Goal: Transaction & Acquisition: Purchase product/service

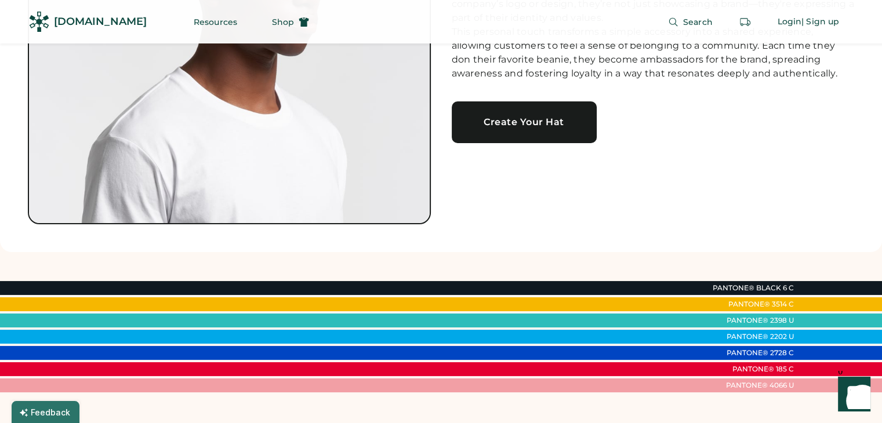
scroll to position [251, 0]
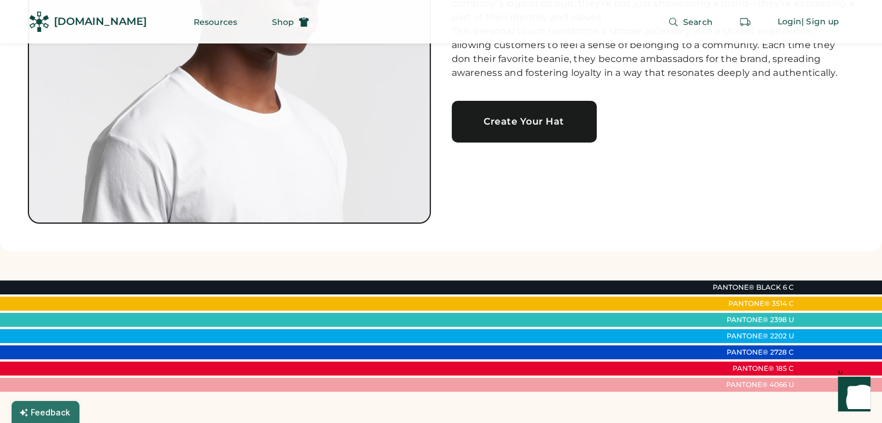
click at [543, 122] on link "Create Your Hat" at bounding box center [524, 122] width 145 height 42
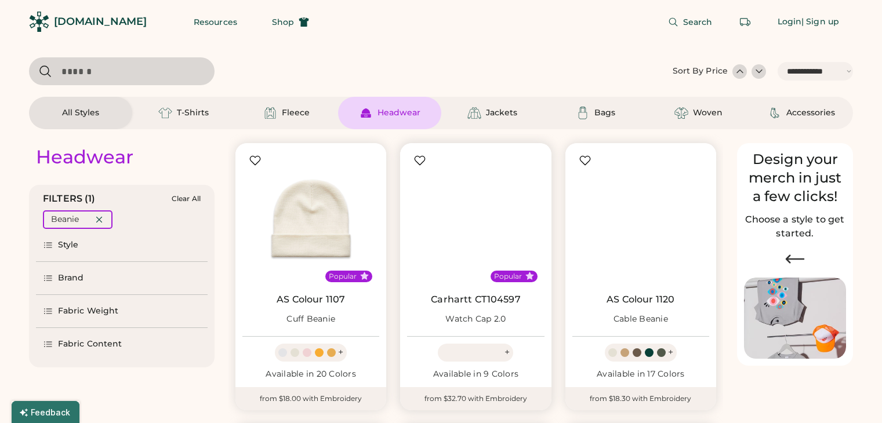
select select "*****"
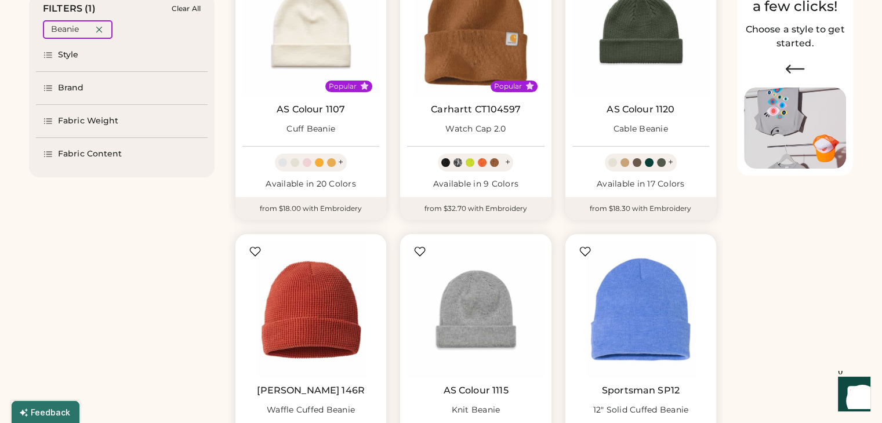
scroll to position [191, 0]
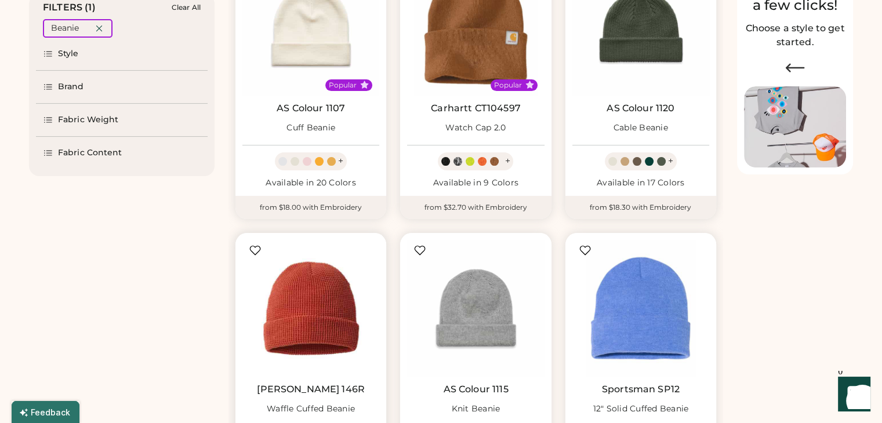
click at [303, 311] on img at bounding box center [310, 308] width 137 height 137
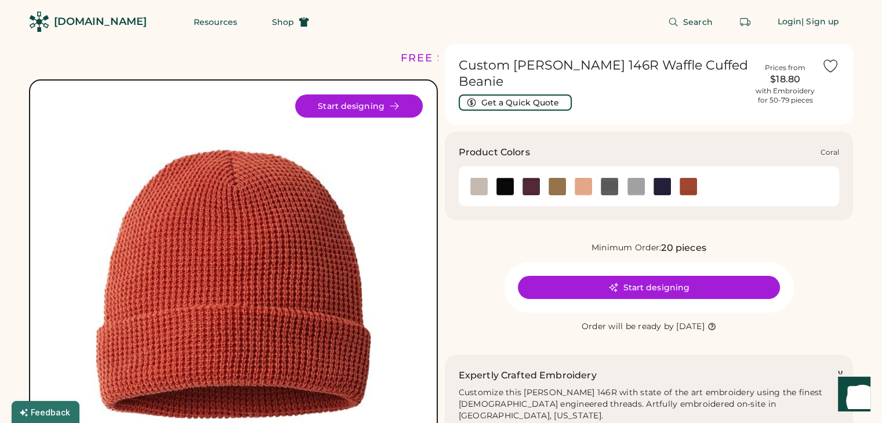
click at [586, 191] on img at bounding box center [583, 186] width 17 height 17
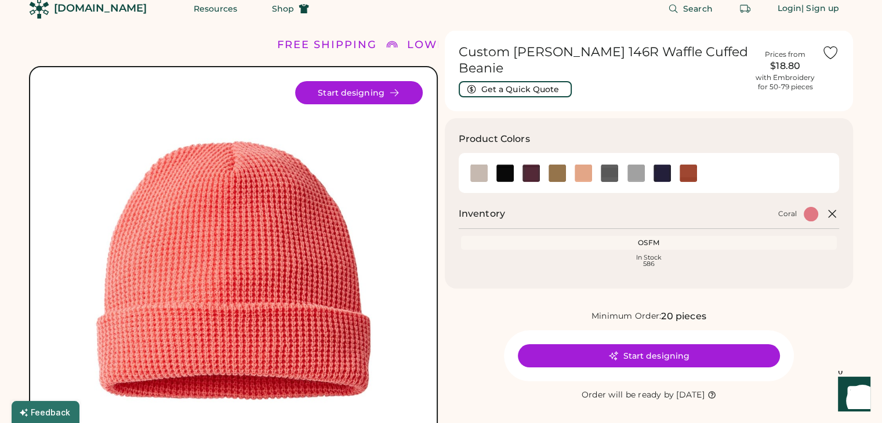
scroll to position [14, 0]
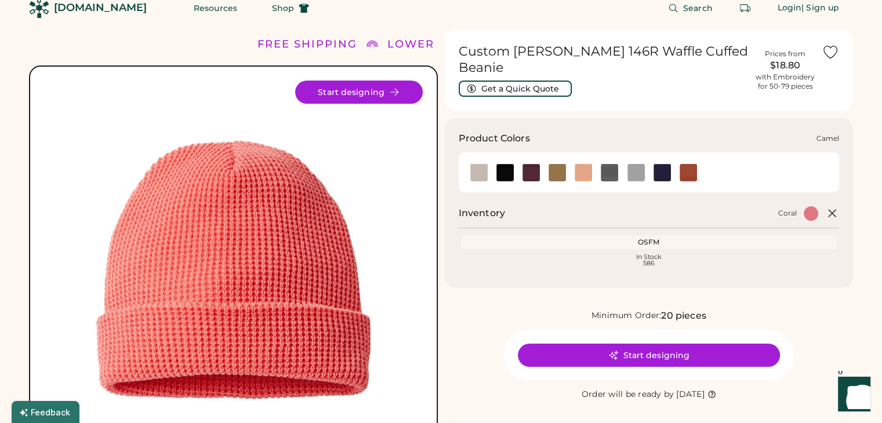
click at [558, 171] on img at bounding box center [557, 172] width 17 height 17
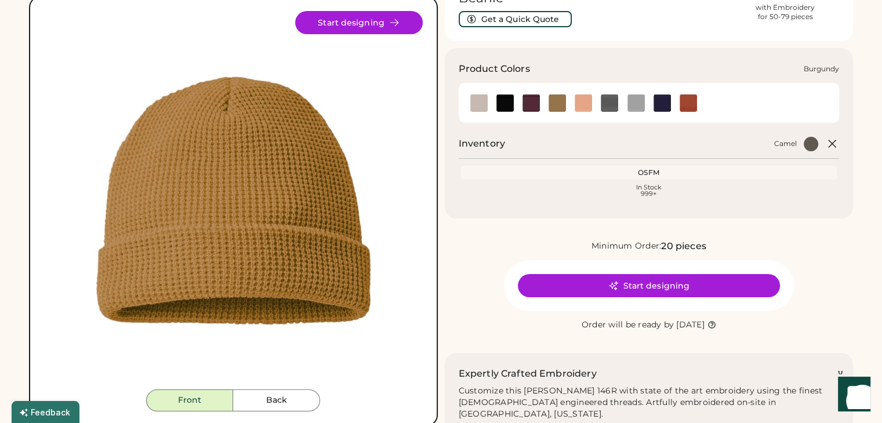
scroll to position [93, 0]
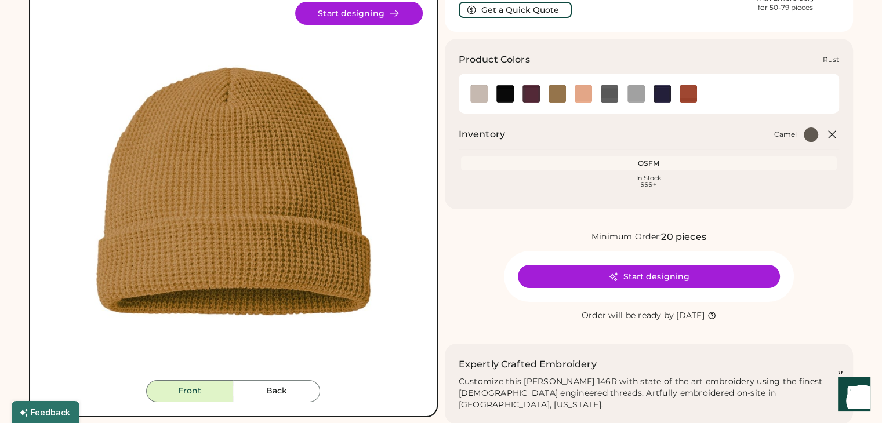
click at [691, 93] on img at bounding box center [688, 93] width 17 height 17
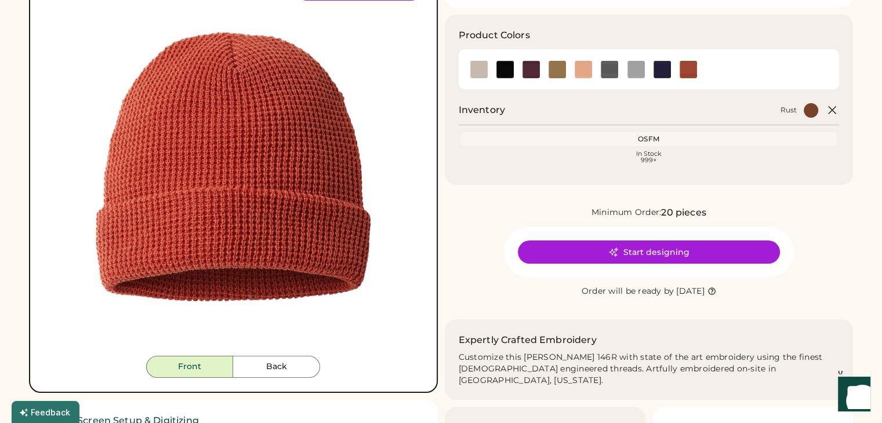
scroll to position [78, 0]
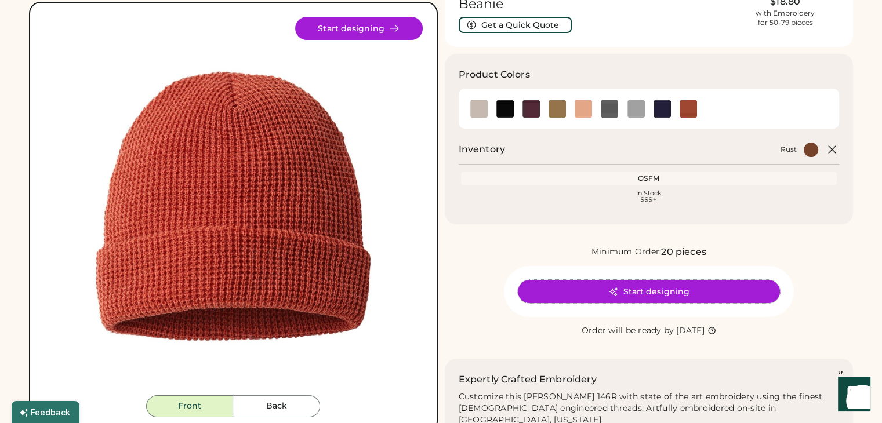
click at [625, 298] on button "Start designing" at bounding box center [649, 291] width 262 height 23
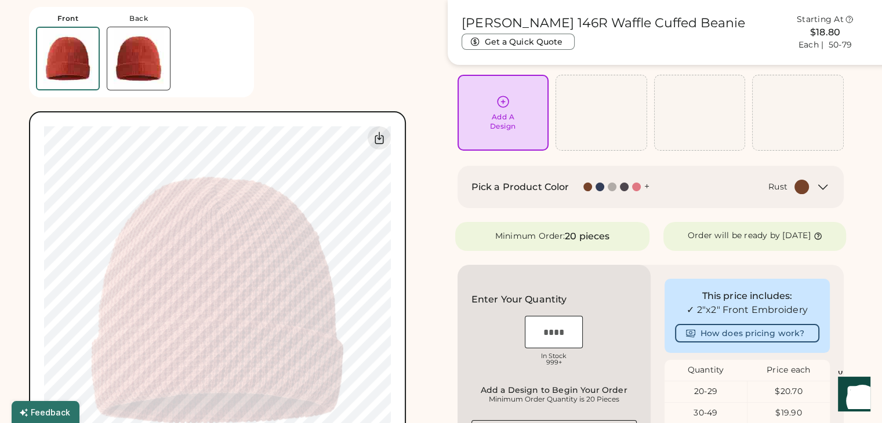
scroll to position [78, 0]
click at [498, 97] on icon at bounding box center [503, 100] width 11 height 11
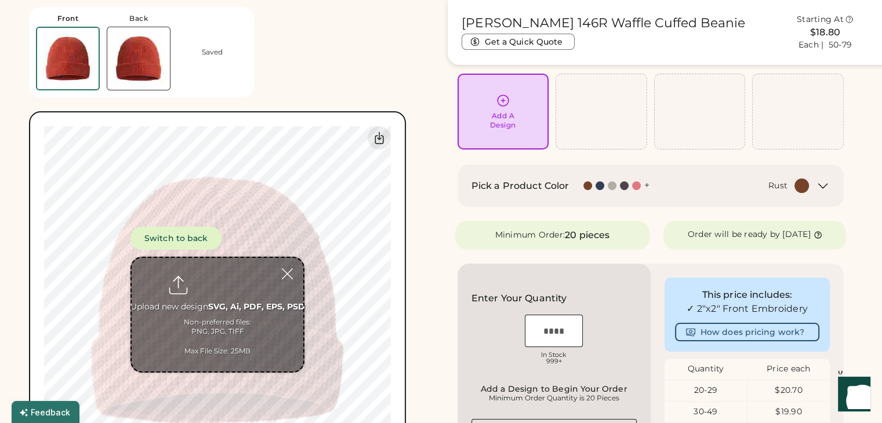
click at [211, 304] on input "file" at bounding box center [218, 315] width 172 height 114
type input "**********"
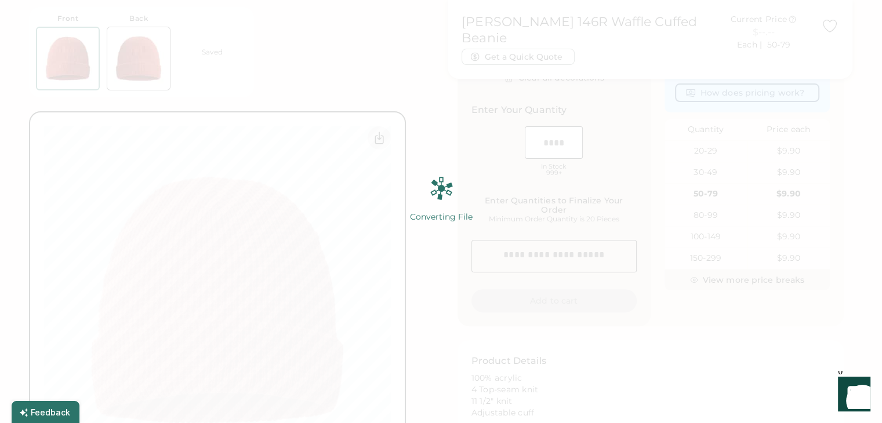
scroll to position [299, 0]
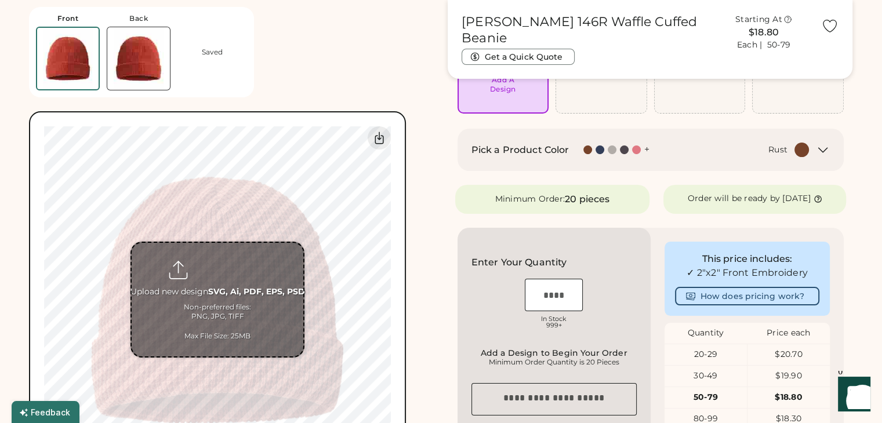
scroll to position [116, 0]
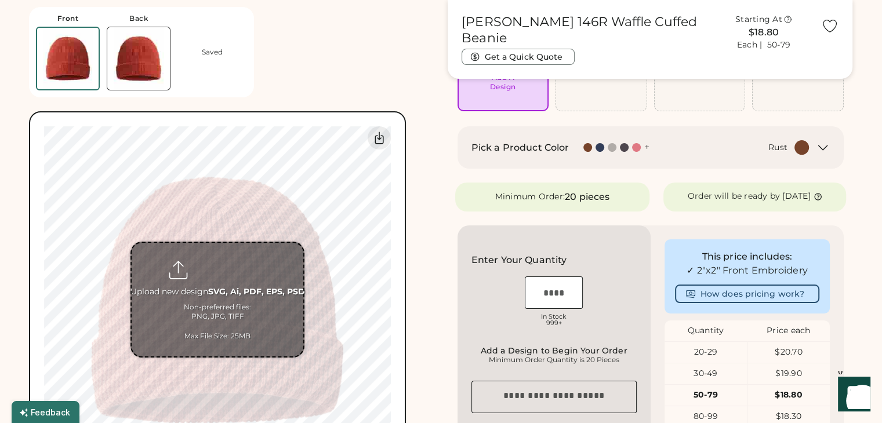
click at [218, 300] on input "file" at bounding box center [218, 300] width 172 height 114
type input "**********"
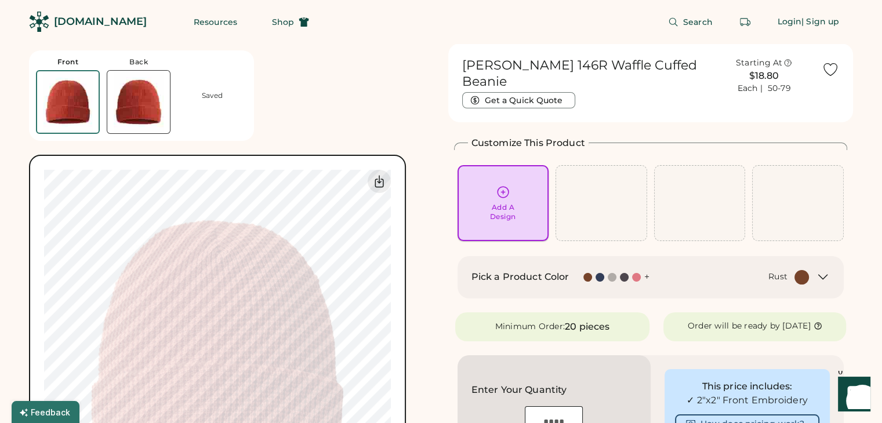
click at [500, 186] on div "Add A Design" at bounding box center [503, 203] width 75 height 37
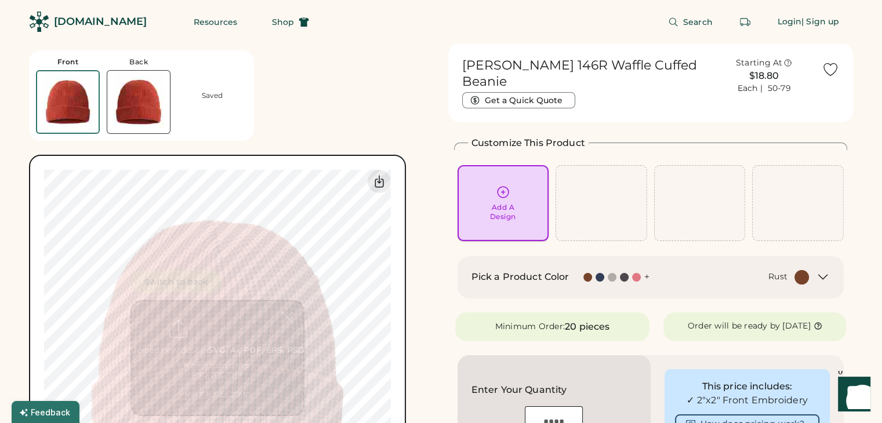
scroll to position [43, 0]
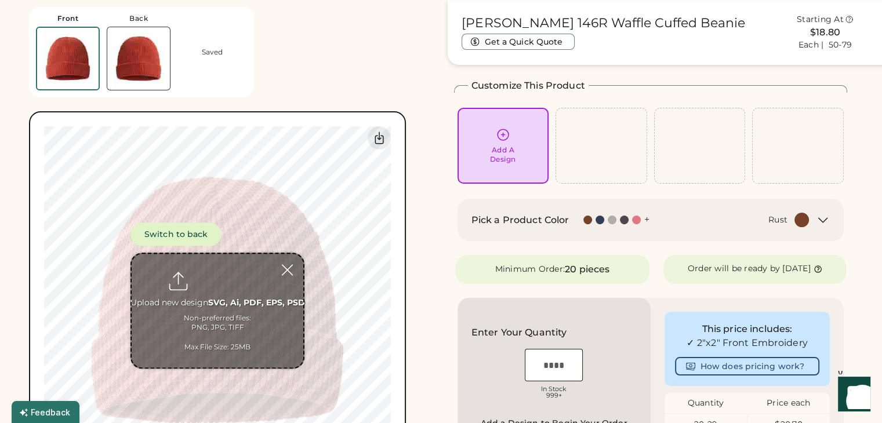
click at [198, 314] on input "file" at bounding box center [218, 312] width 172 height 114
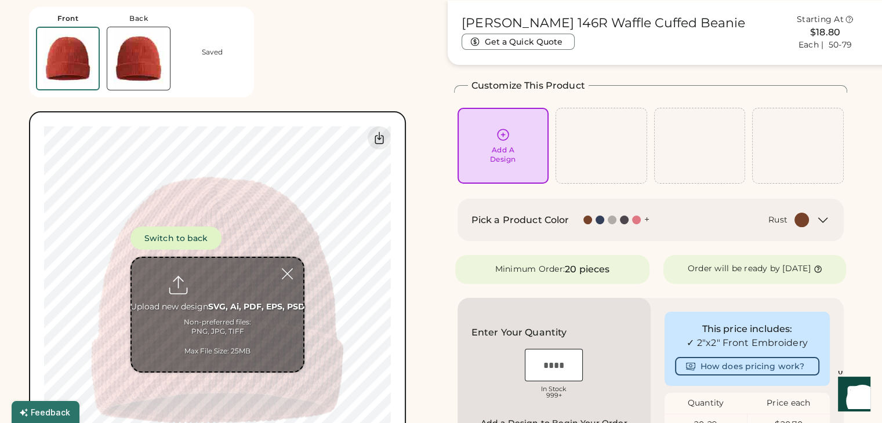
click at [237, 317] on input "file" at bounding box center [218, 315] width 172 height 114
type input "**********"
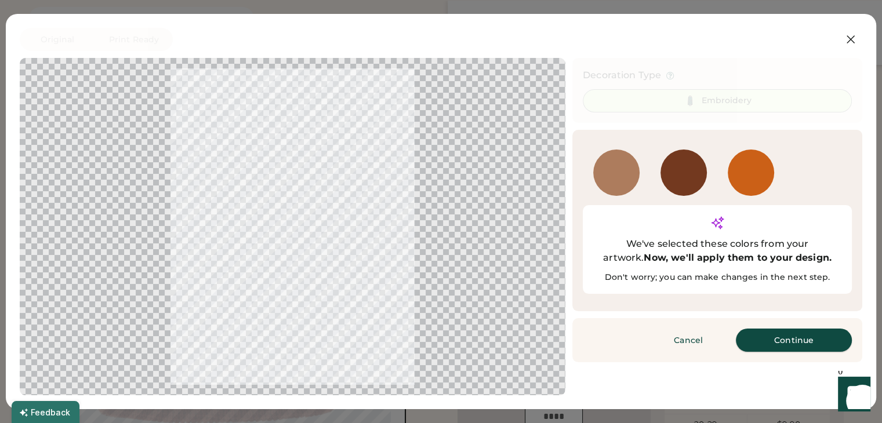
click at [801, 329] on button "Continue" at bounding box center [794, 340] width 116 height 23
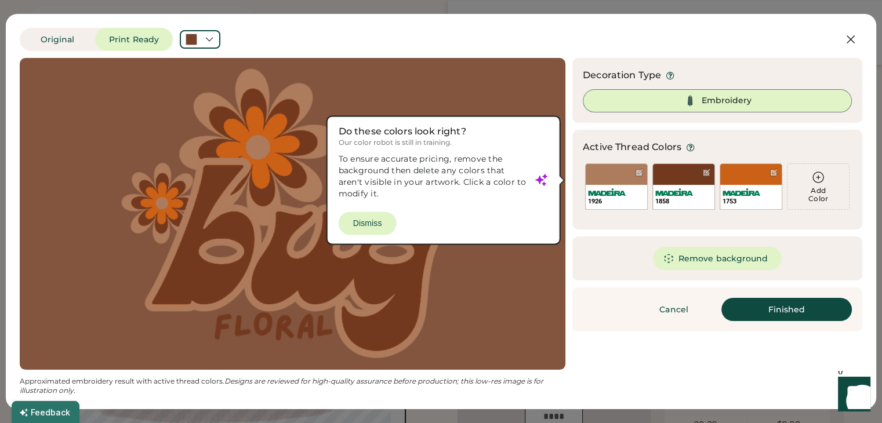
click at [390, 216] on div at bounding box center [292, 213] width 525 height 291
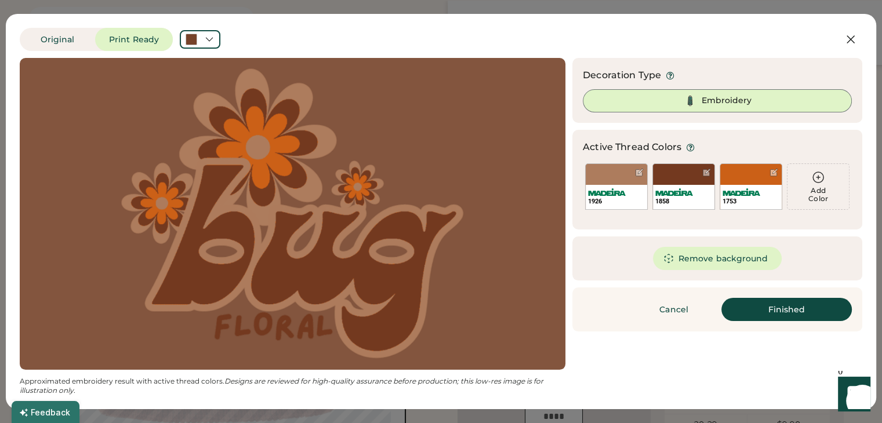
scroll to position [0, 0]
click at [705, 93] on div "Embroidery" at bounding box center [717, 100] width 269 height 23
click at [770, 311] on button "Finished" at bounding box center [786, 309] width 130 height 23
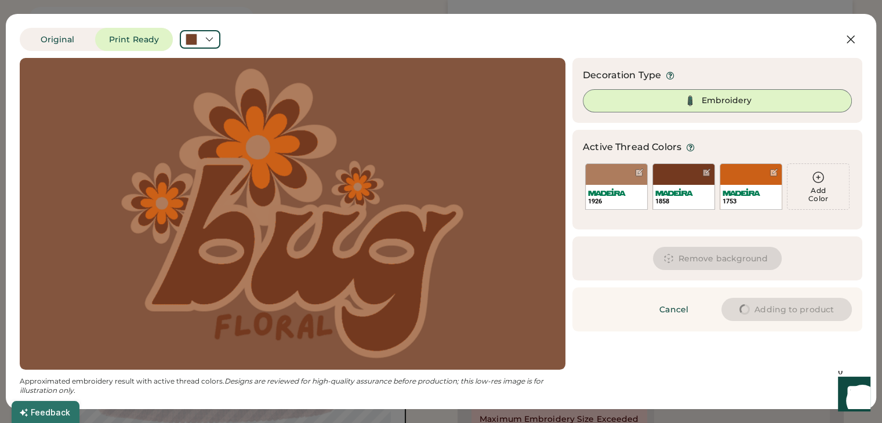
type input "****"
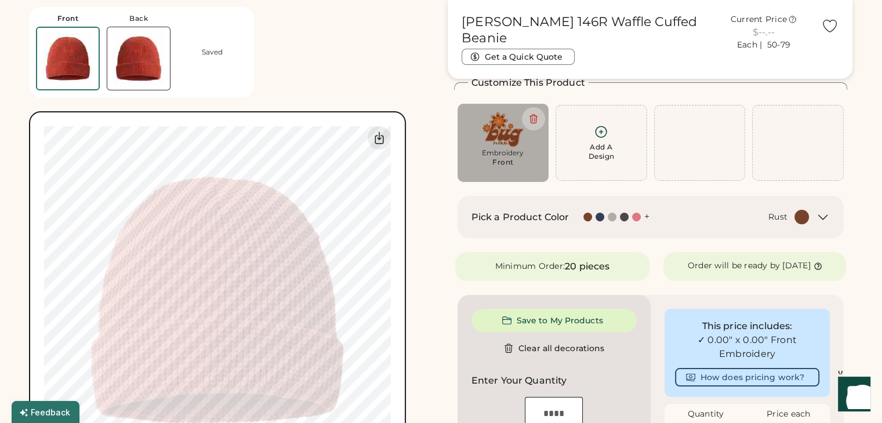
type input "****"
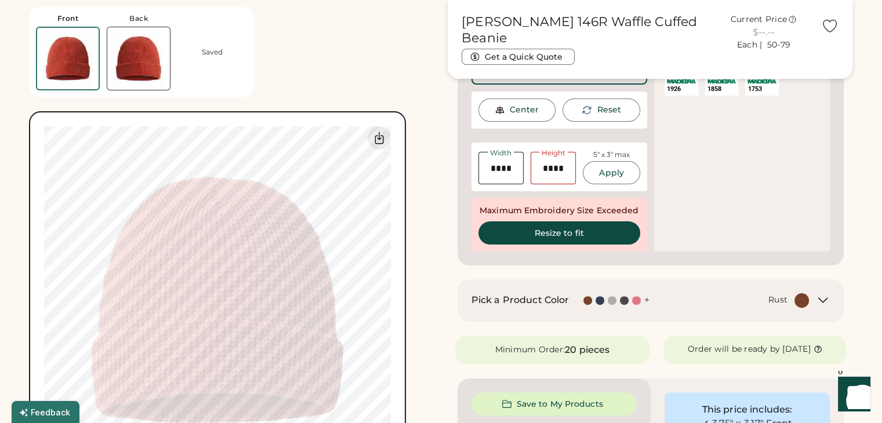
scroll to position [256, 0]
click at [579, 290] on div "Pick a Product Color + Rust" at bounding box center [651, 299] width 387 height 42
click at [626, 292] on div "Pick a Product Color + Rust" at bounding box center [640, 299] width 338 height 14
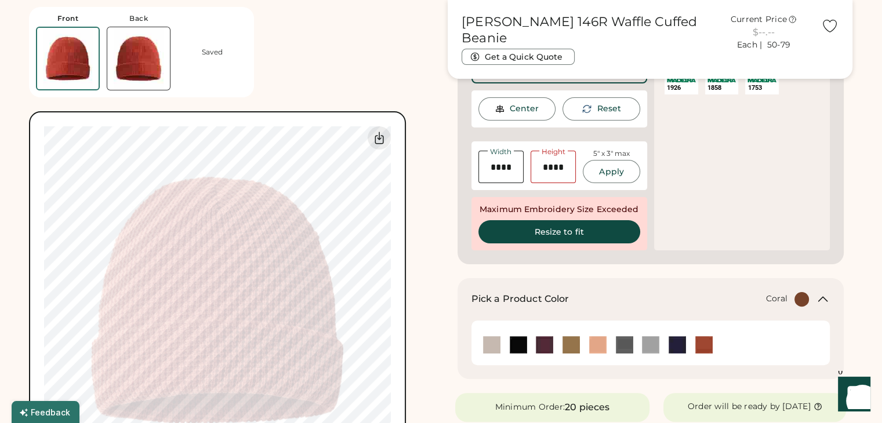
click at [596, 342] on img at bounding box center [597, 344] width 17 height 17
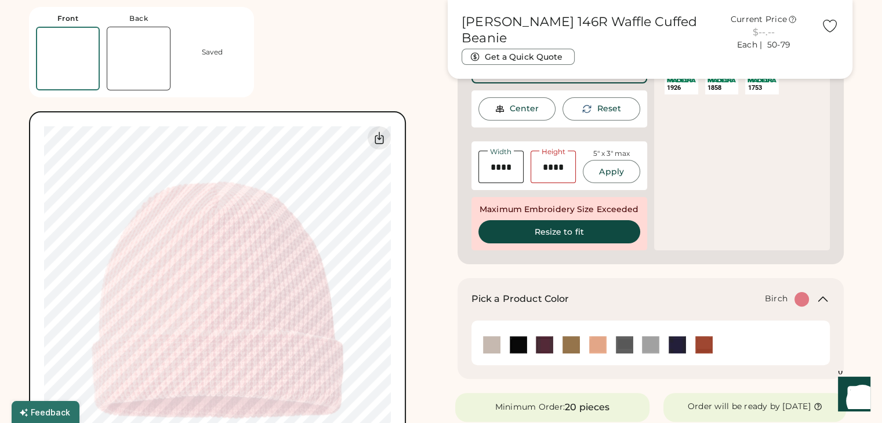
click at [491, 347] on img at bounding box center [491, 344] width 17 height 17
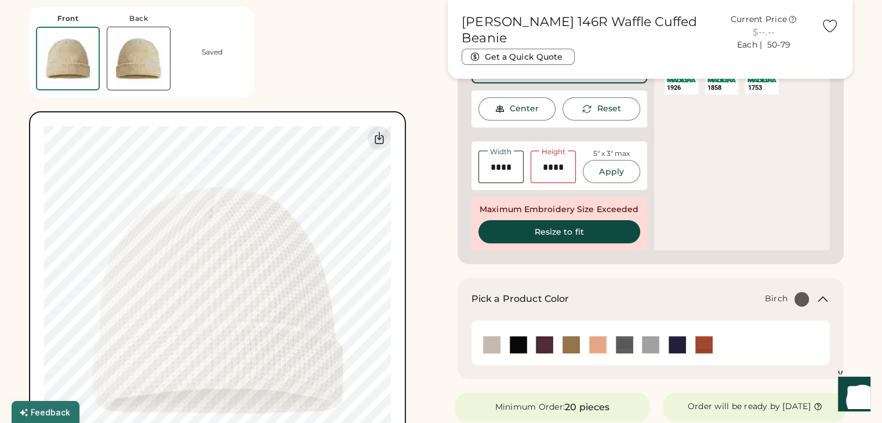
type input "****"
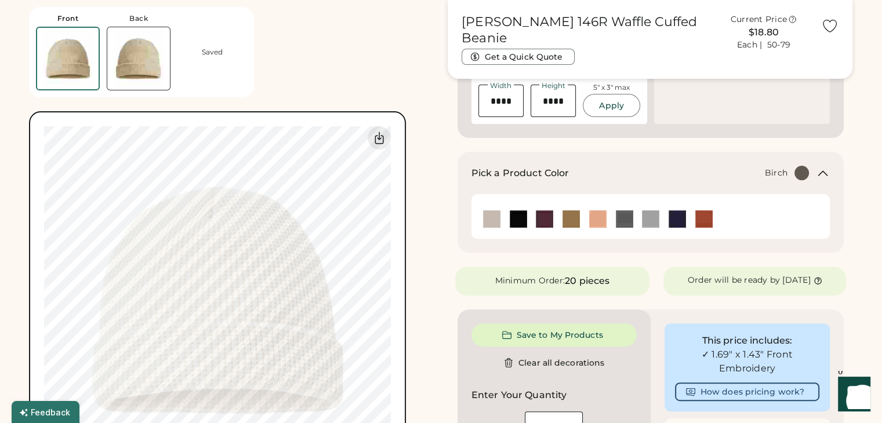
scroll to position [324, 0]
type input "****"
click at [425, 209] on div "Front Back Saved Switch to back Upload new design SVG, Ai, PDF, EPS, PSD Non-pr…" at bounding box center [231, 244] width 405 height 489
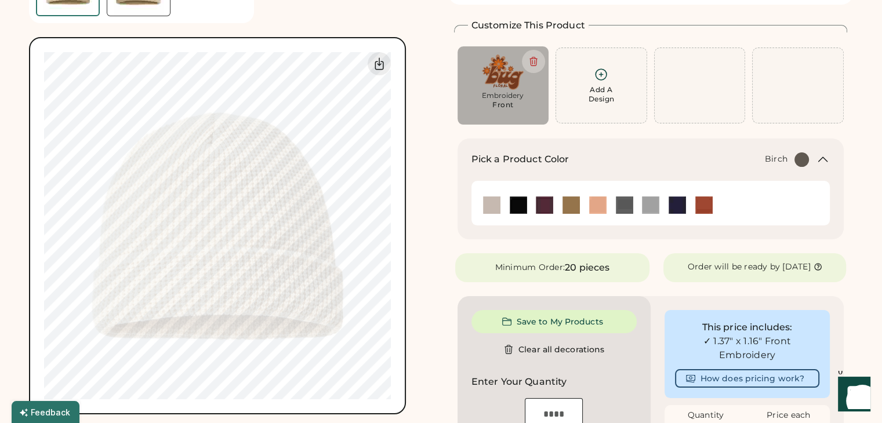
scroll to position [0, 0]
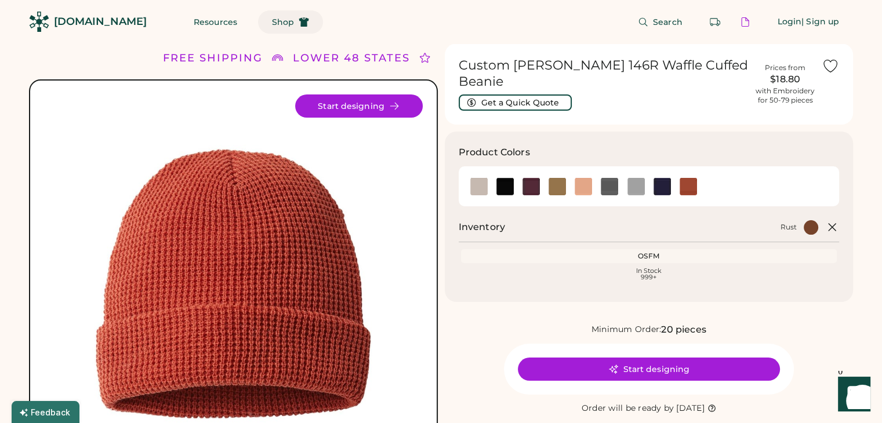
click at [279, 16] on button "Shop" at bounding box center [290, 21] width 65 height 23
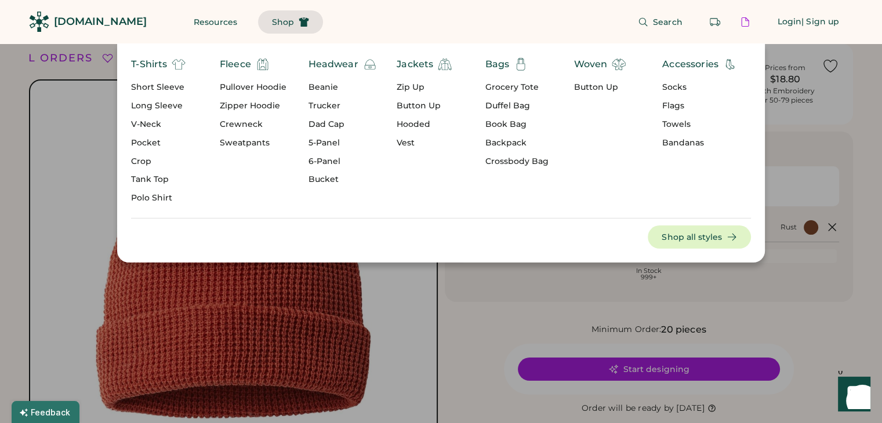
click at [675, 84] on div "Socks" at bounding box center [699, 88] width 75 height 12
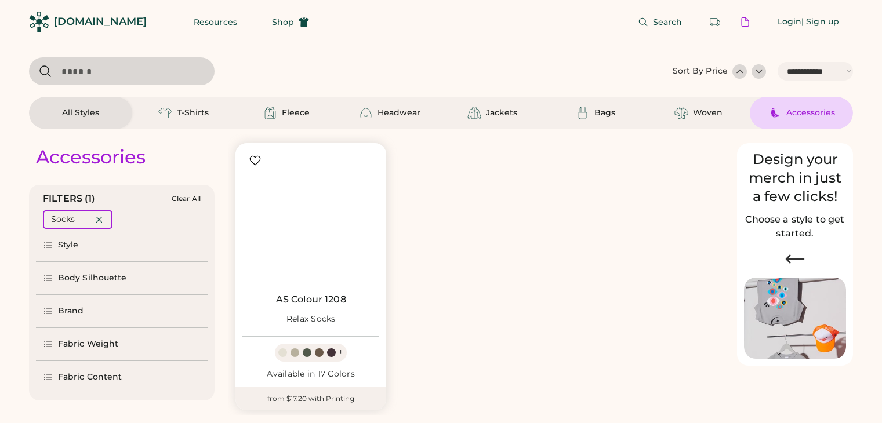
select select "*****"
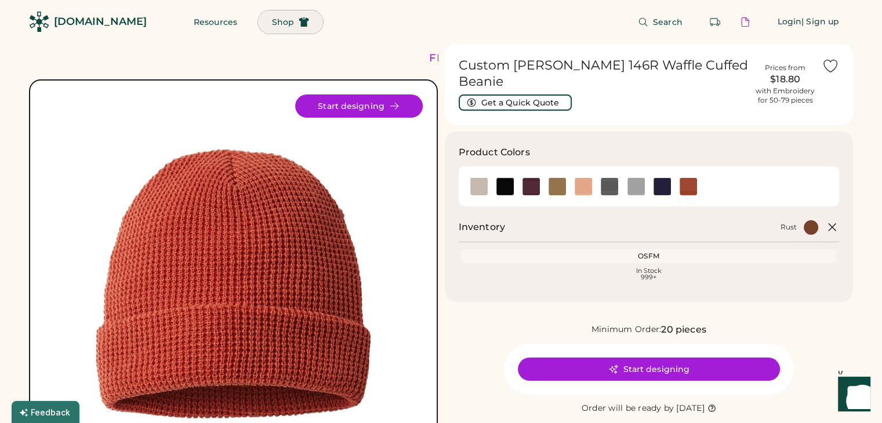
click at [272, 20] on span "Shop" at bounding box center [283, 22] width 22 height 8
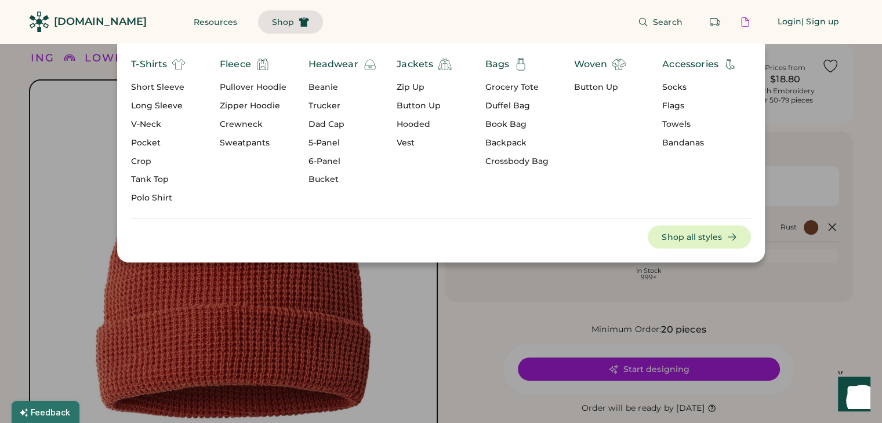
click at [151, 86] on div "Short Sleeve" at bounding box center [158, 88] width 55 height 12
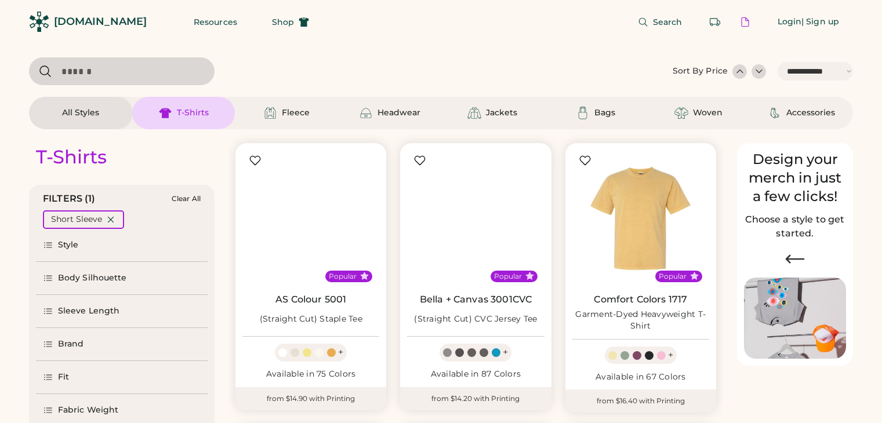
select select "*****"
select select "*"
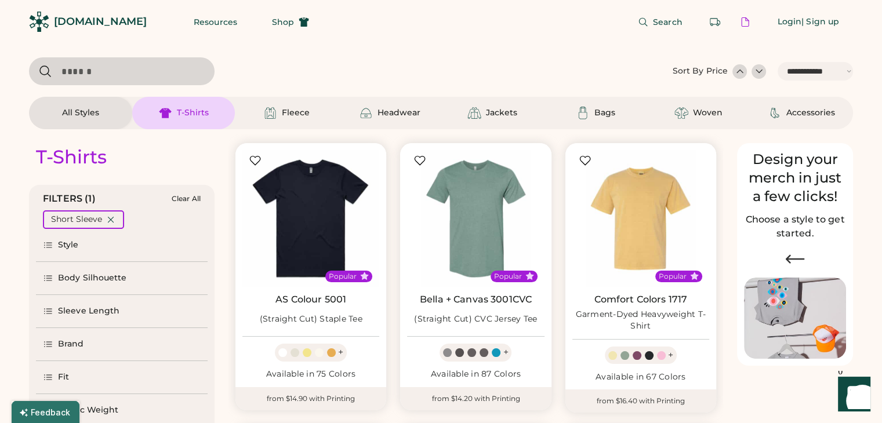
scroll to position [239, 0]
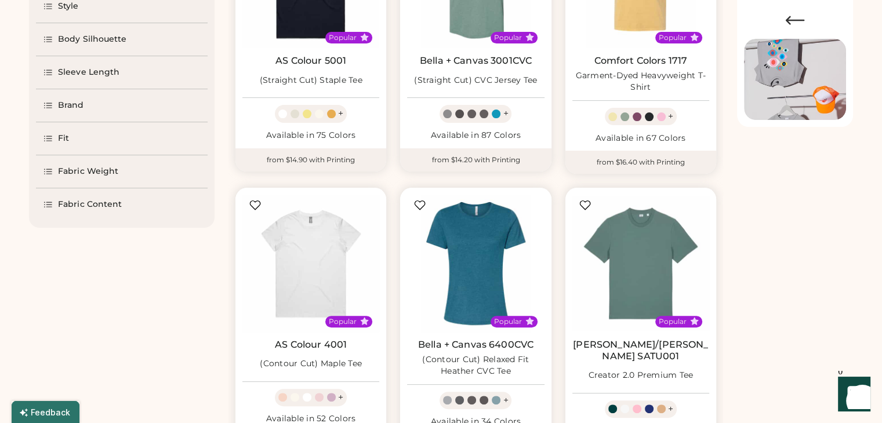
select select "*****"
select select "*"
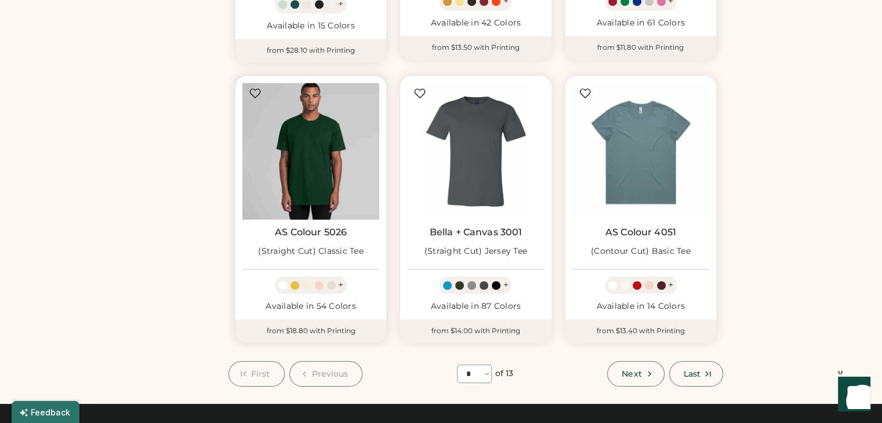
scroll to position [930, 0]
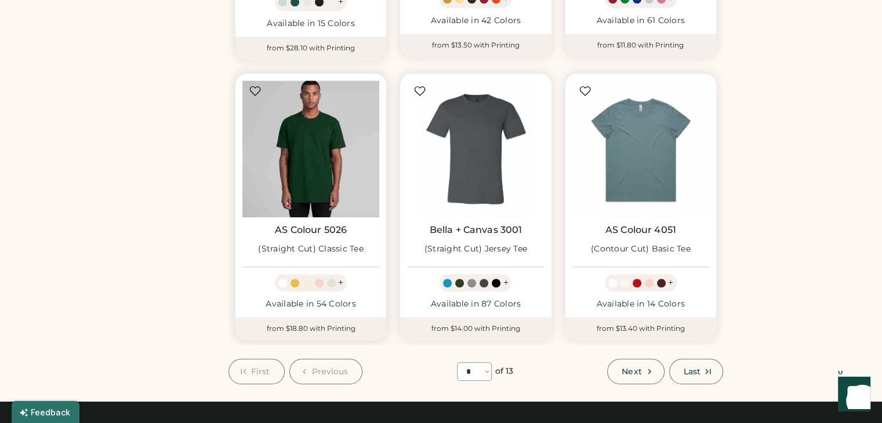
click at [330, 129] on img at bounding box center [310, 149] width 137 height 137
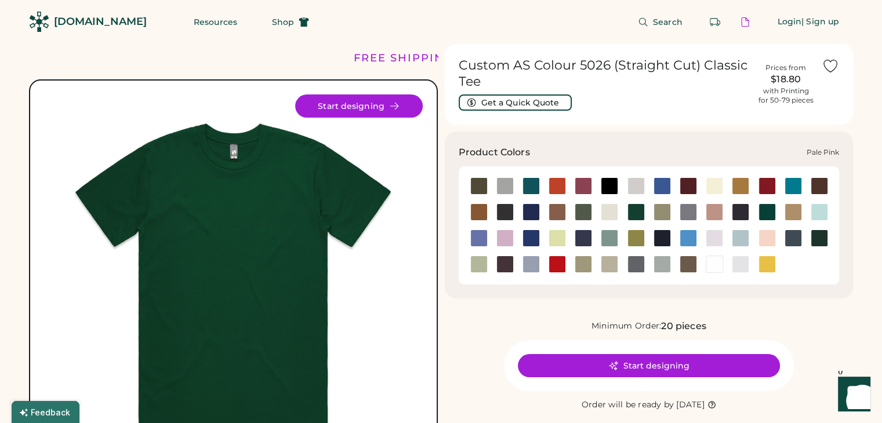
click at [763, 234] on div at bounding box center [767, 238] width 17 height 17
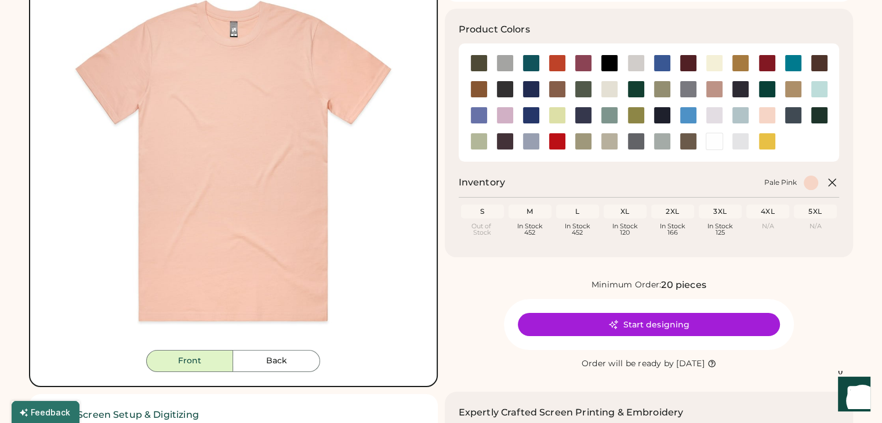
scroll to position [123, 0]
click at [717, 89] on div at bounding box center [714, 89] width 17 height 17
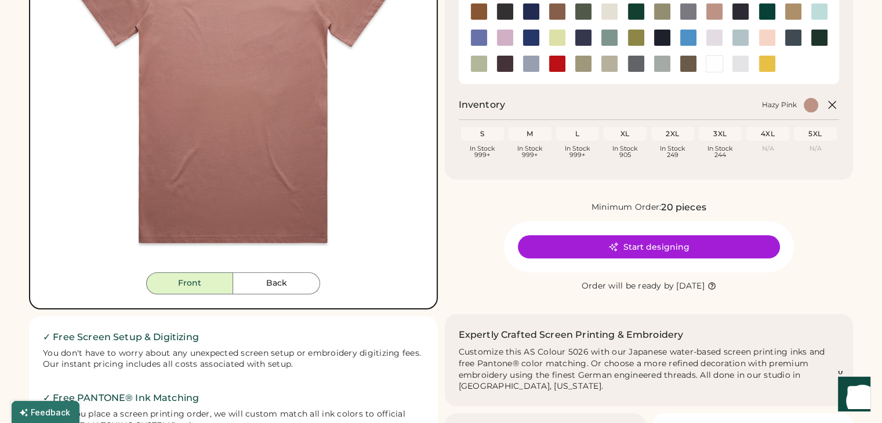
scroll to position [202, 0]
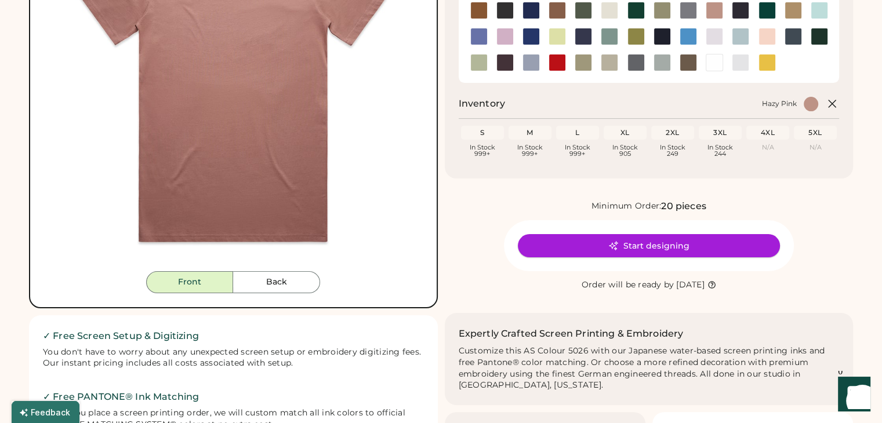
click at [665, 244] on button "Start designing" at bounding box center [649, 245] width 262 height 23
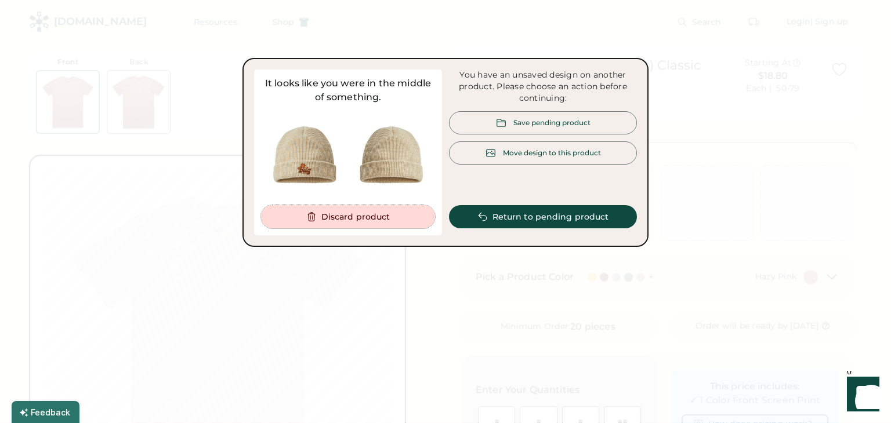
click at [380, 224] on button "Discard product" at bounding box center [348, 216] width 174 height 23
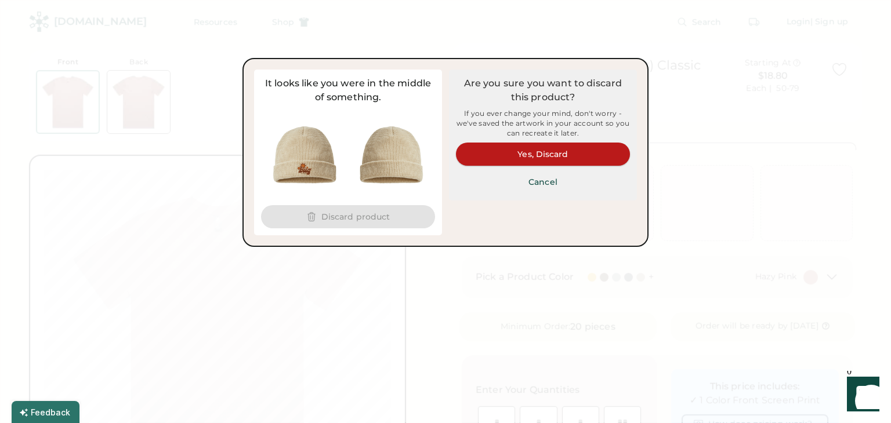
click at [527, 156] on button "Yes, Discard" at bounding box center [543, 154] width 174 height 23
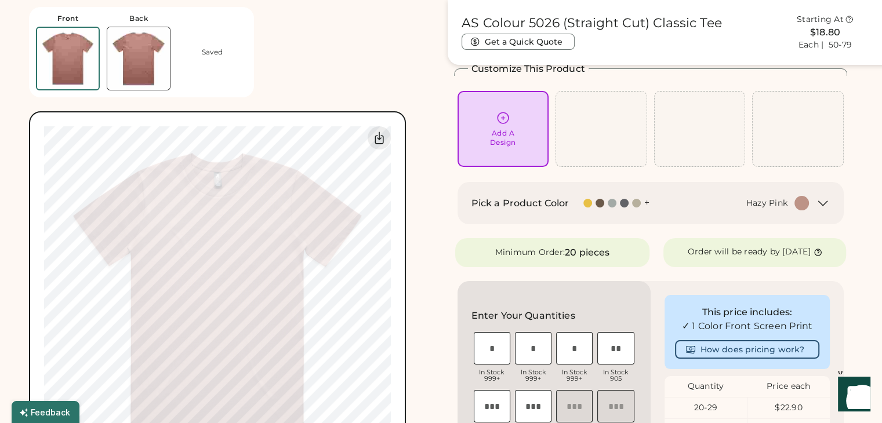
scroll to position [71, 0]
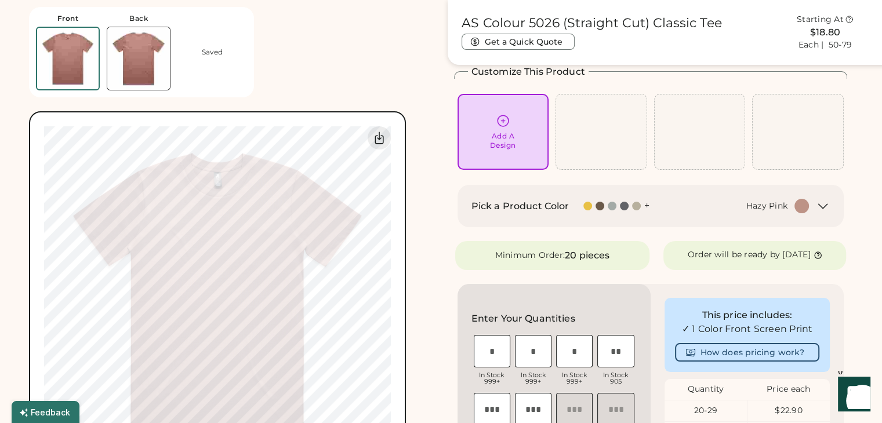
click at [517, 166] on div "Add A Design" at bounding box center [504, 132] width 92 height 76
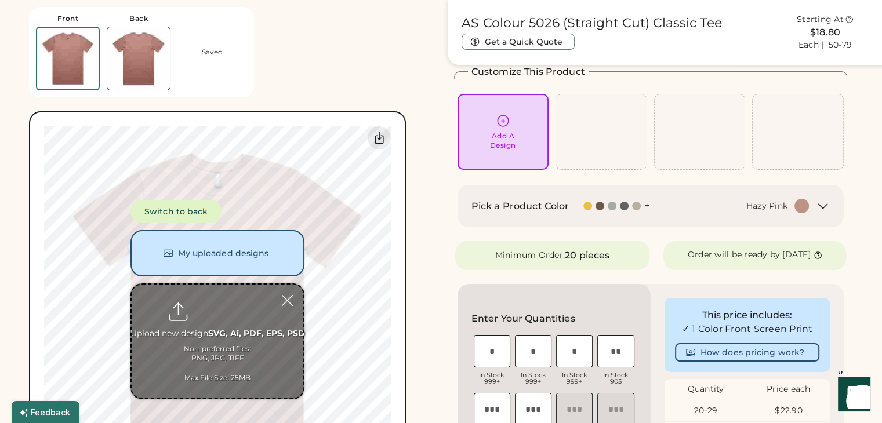
click at [231, 312] on input "file" at bounding box center [218, 342] width 172 height 114
type input "**********"
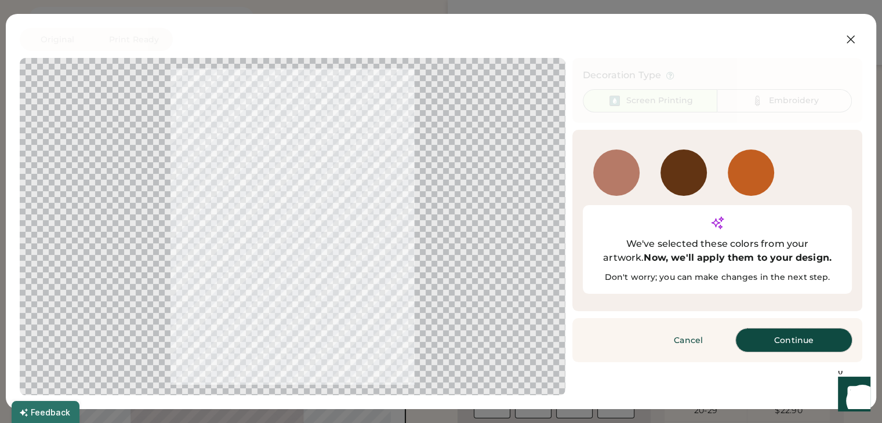
click at [807, 329] on button "Continue" at bounding box center [794, 340] width 116 height 23
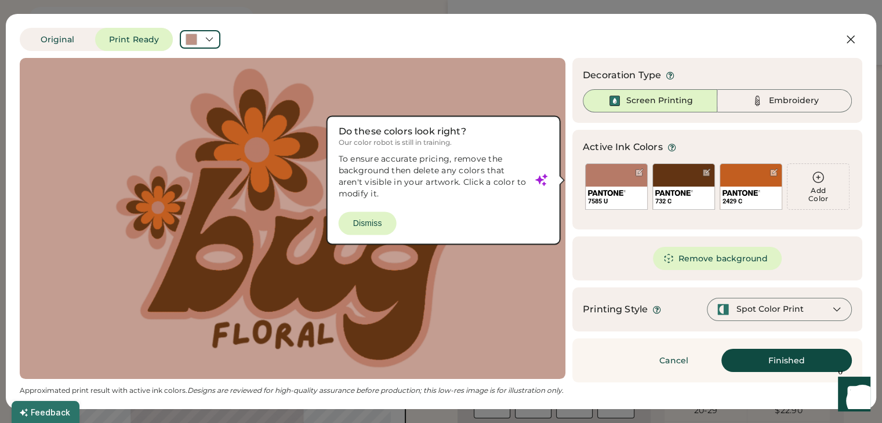
click at [378, 224] on div at bounding box center [292, 218] width 525 height 300
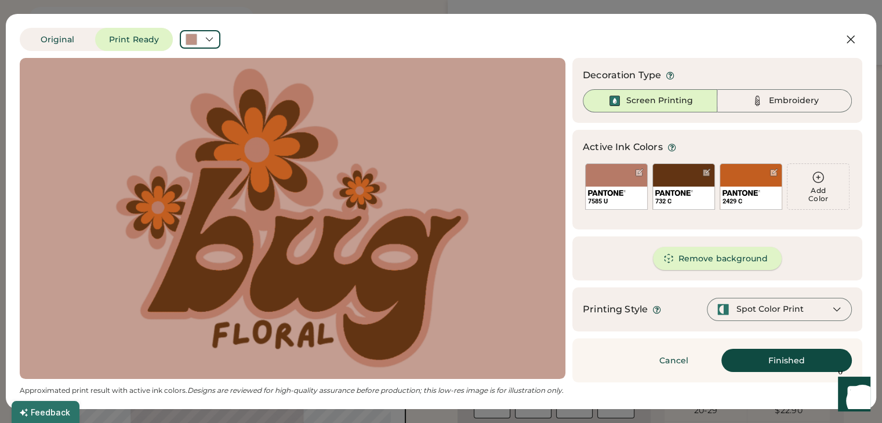
scroll to position [0, 0]
click at [717, 258] on button "Remove background" at bounding box center [717, 258] width 129 height 23
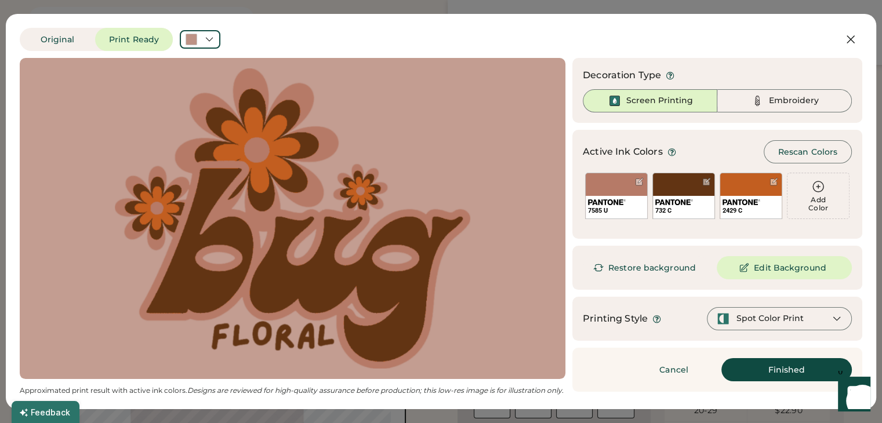
click at [781, 323] on div "Spot Color Print" at bounding box center [770, 319] width 67 height 12
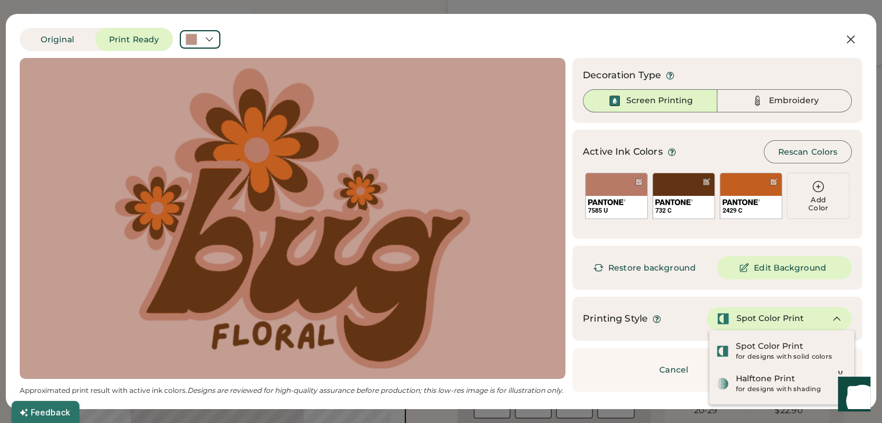
click at [781, 323] on div "Spot Color Print" at bounding box center [770, 319] width 67 height 12
click at [782, 350] on div "Spot Color Print" at bounding box center [769, 347] width 67 height 12
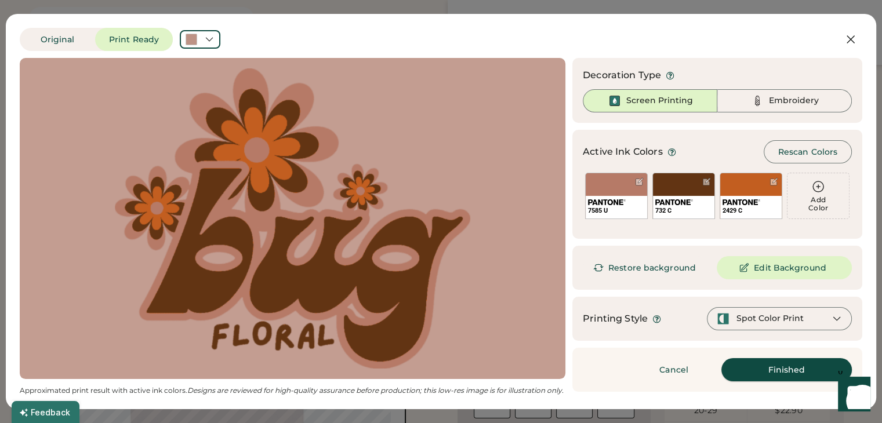
click at [800, 368] on button "Finished" at bounding box center [786, 369] width 130 height 23
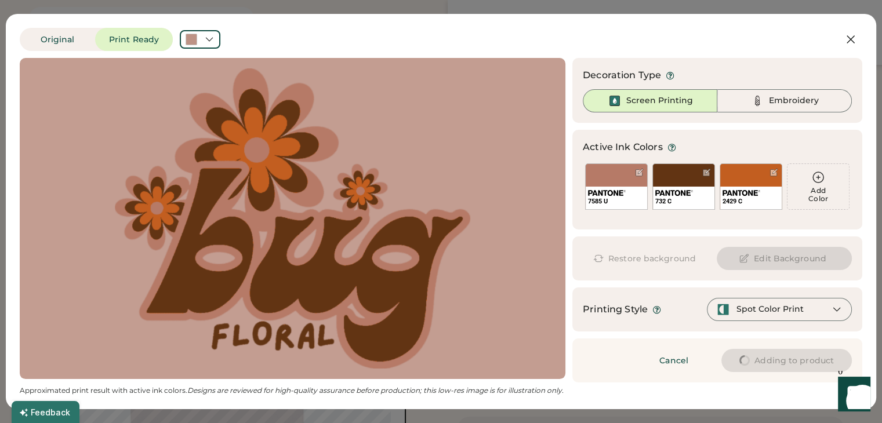
type input "****"
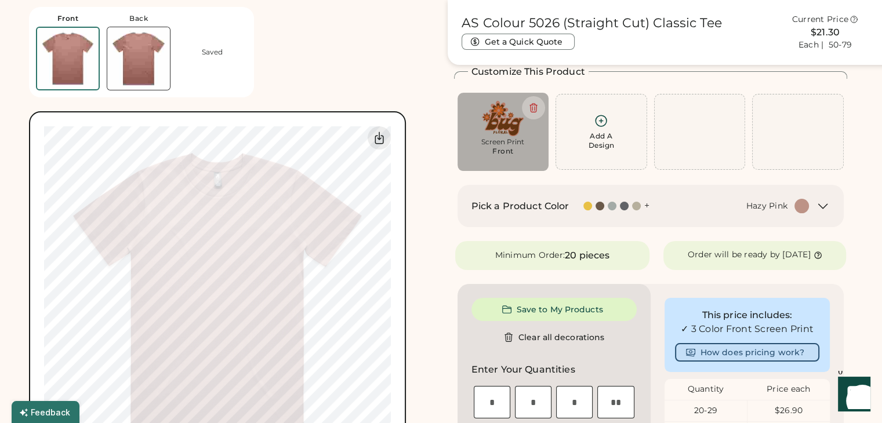
type input "****"
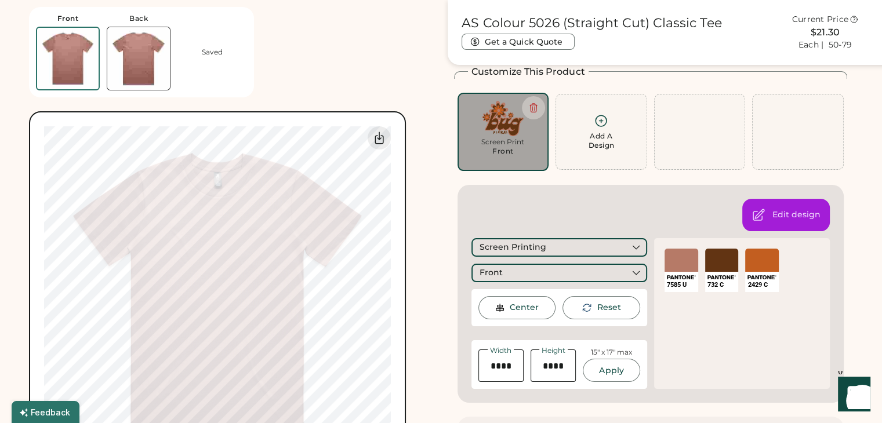
type input "****"
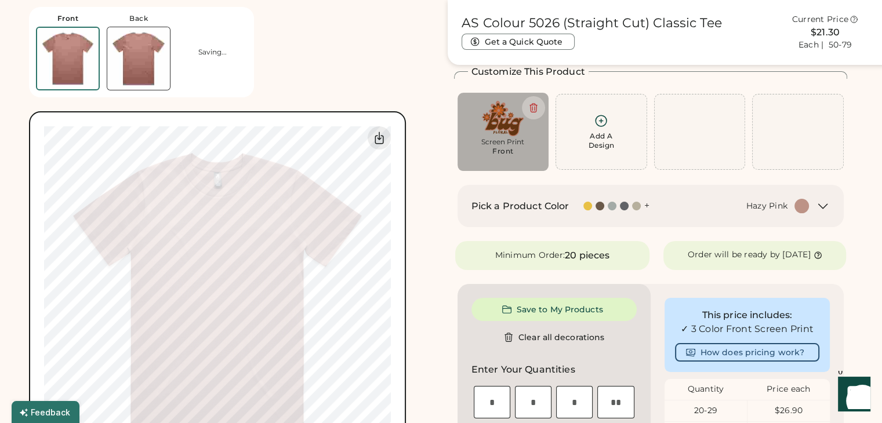
type input "****"
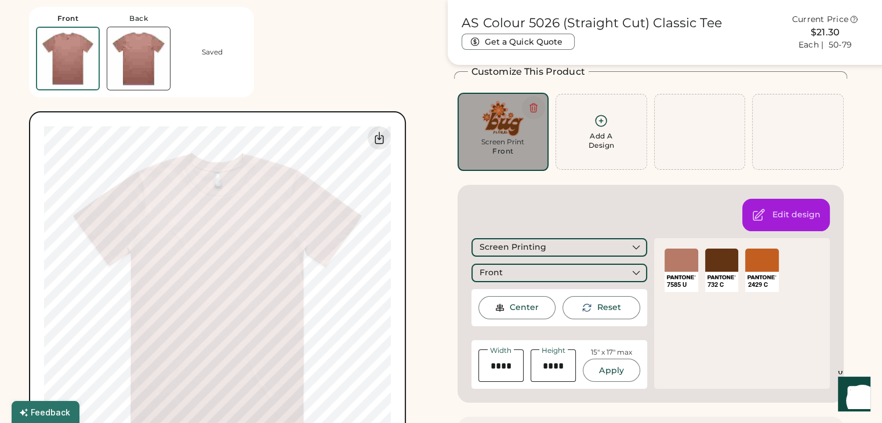
click at [538, 106] on icon at bounding box center [533, 108] width 10 height 10
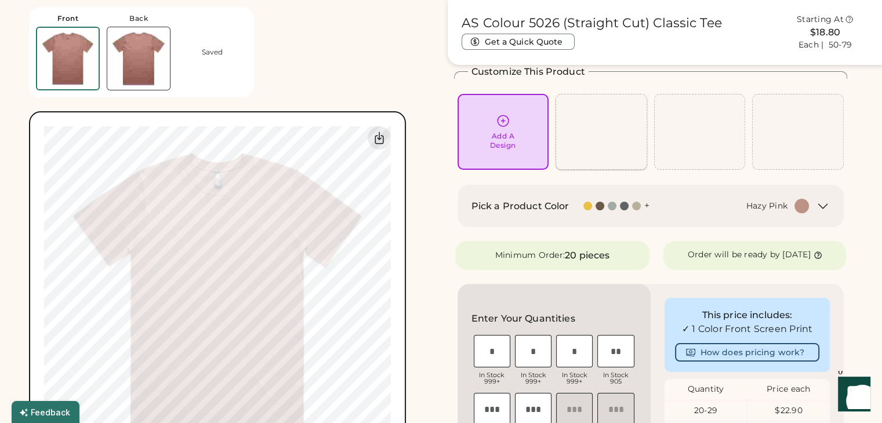
drag, startPoint x: 495, startPoint y: 122, endPoint x: 601, endPoint y: 120, distance: 106.2
click at [601, 120] on div "Add A Design Add A Design" at bounding box center [651, 132] width 394 height 78
click at [491, 114] on div "Add A Design" at bounding box center [503, 132] width 75 height 37
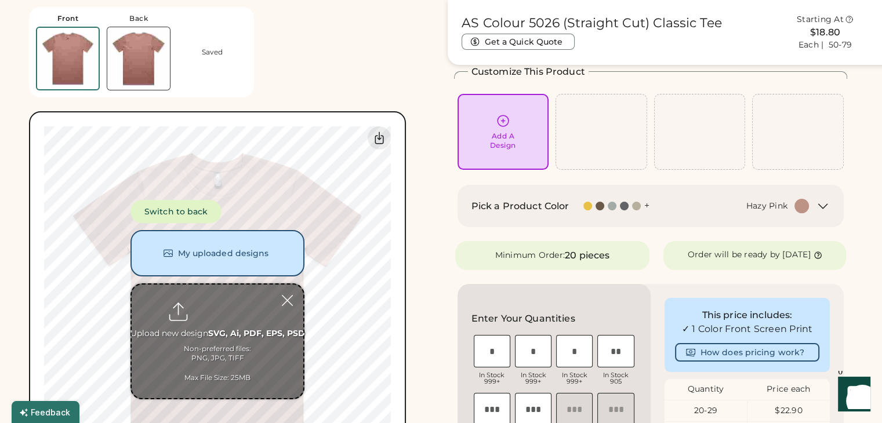
click at [212, 318] on input "file" at bounding box center [218, 342] width 172 height 114
type input "**********"
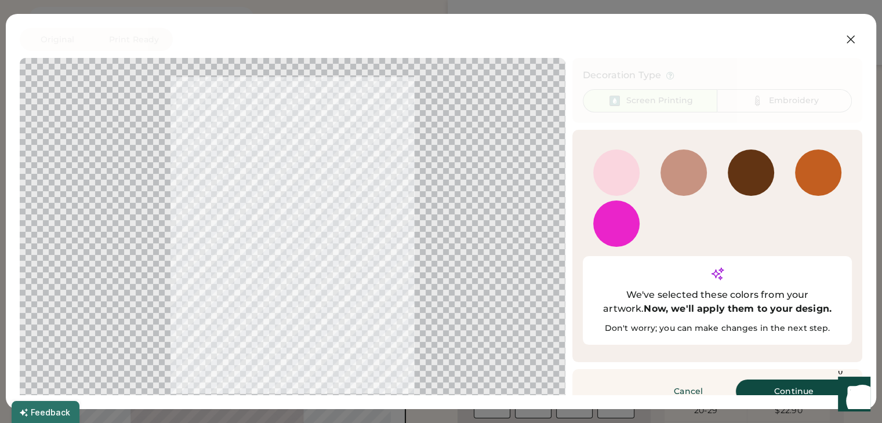
click at [820, 380] on button "Continue" at bounding box center [794, 391] width 116 height 23
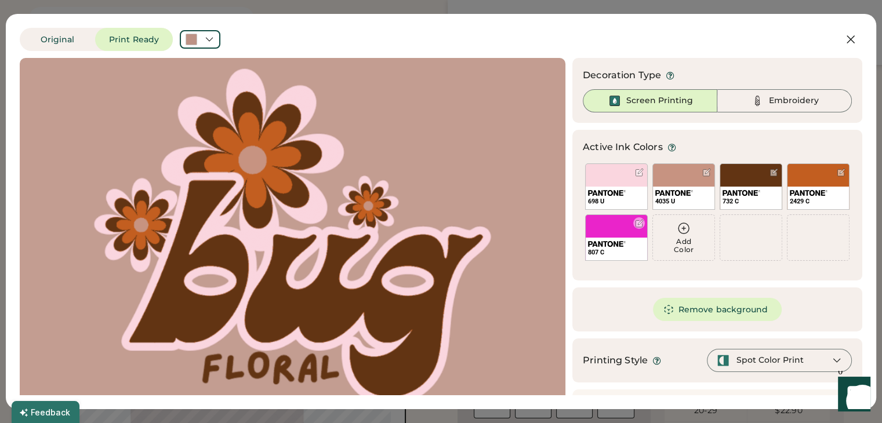
click at [635, 227] on div at bounding box center [639, 223] width 9 height 9
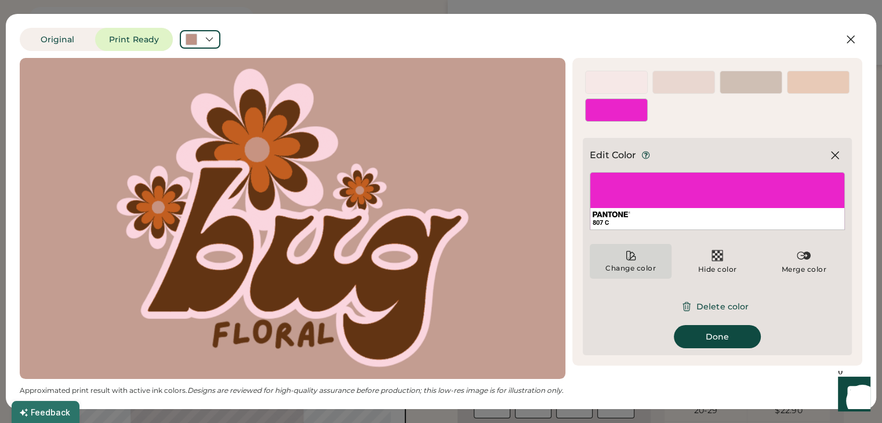
click at [622, 258] on div "Change color" at bounding box center [631, 261] width 82 height 35
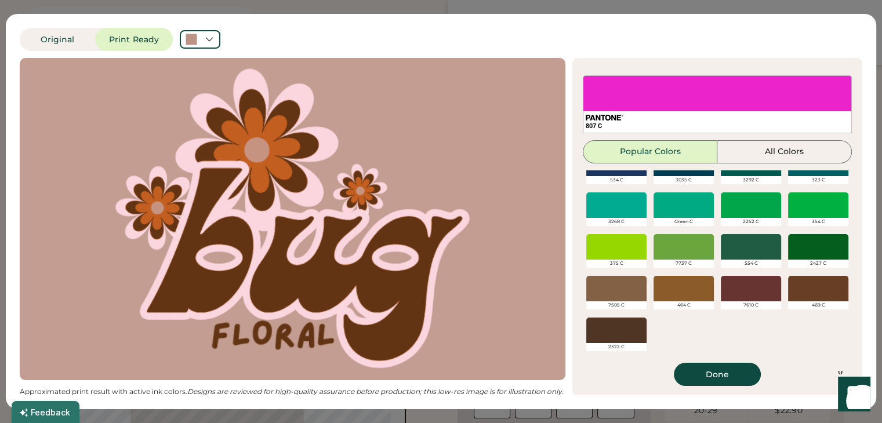
scroll to position [1, 0]
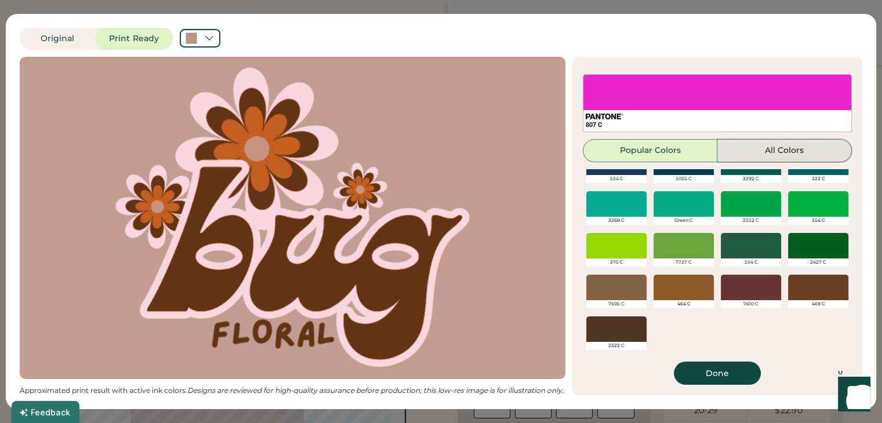
click at [763, 141] on button "All Colors" at bounding box center [784, 150] width 135 height 23
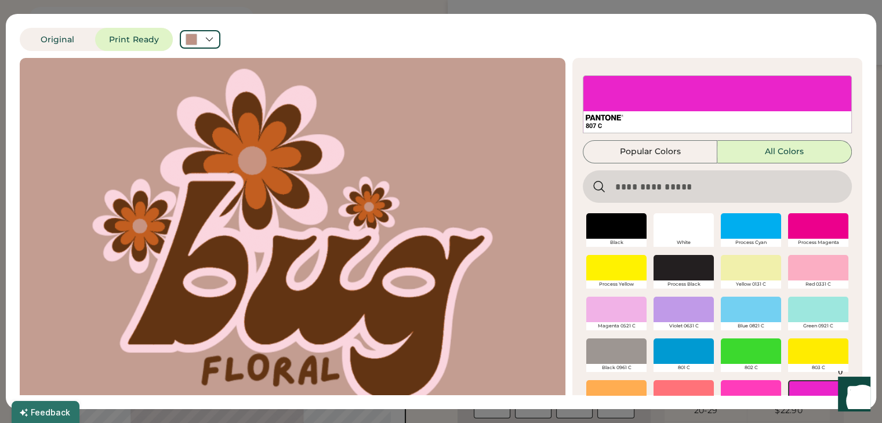
scroll to position [0, 0]
click at [797, 270] on div at bounding box center [818, 268] width 60 height 26
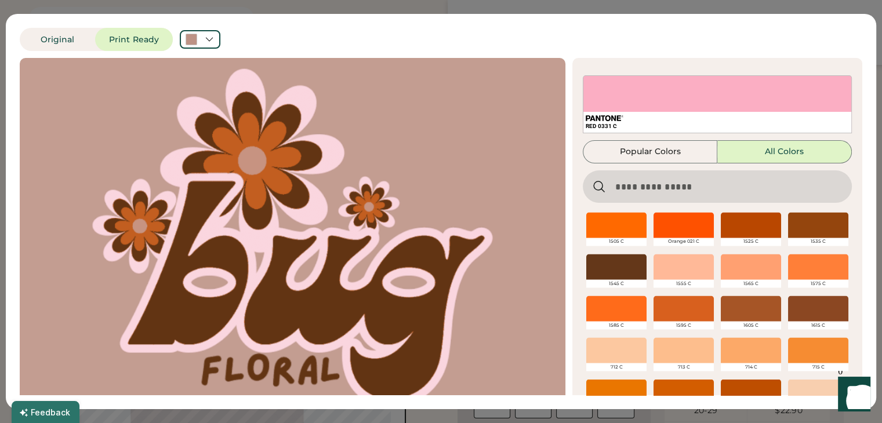
scroll to position [2132, 0]
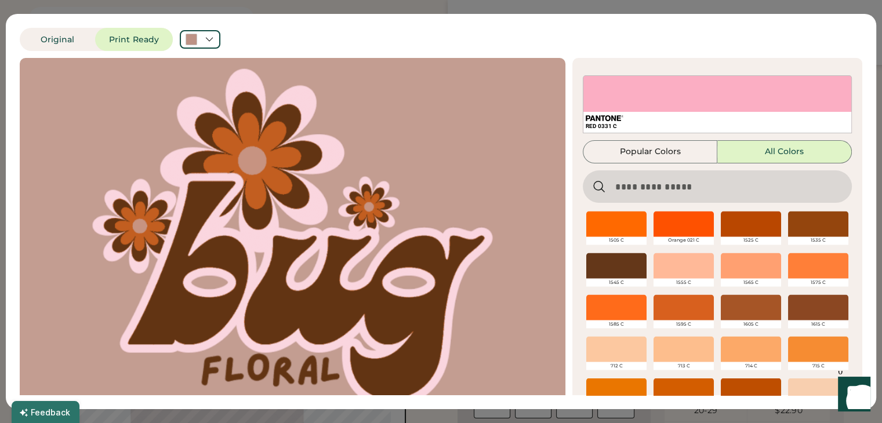
click at [664, 267] on div at bounding box center [684, 266] width 60 height 26
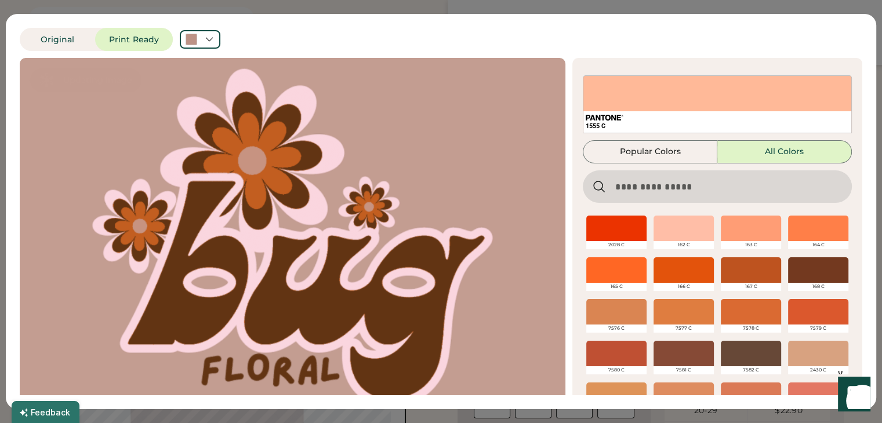
scroll to position [41, 0]
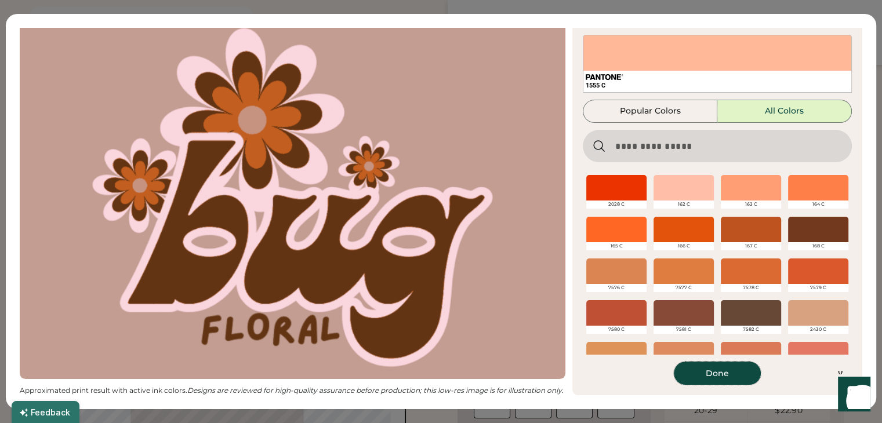
click at [704, 384] on button "Done" at bounding box center [717, 373] width 87 height 23
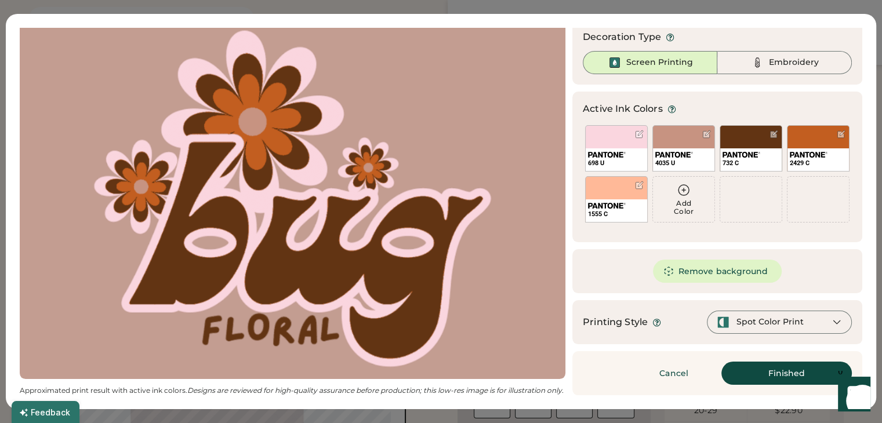
scroll to position [38, 0]
click at [777, 364] on button "Finished" at bounding box center [786, 373] width 130 height 23
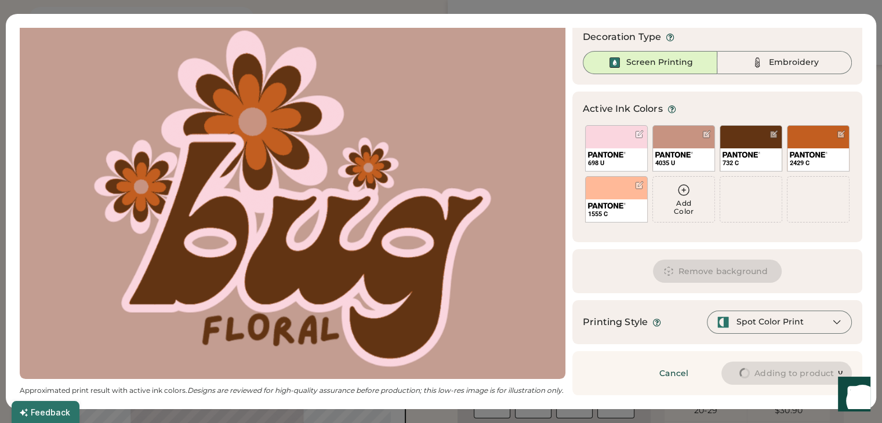
type input "****"
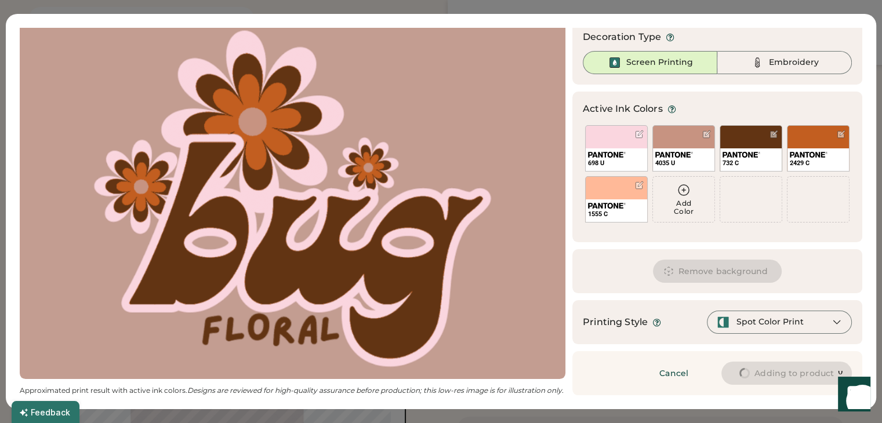
type input "****"
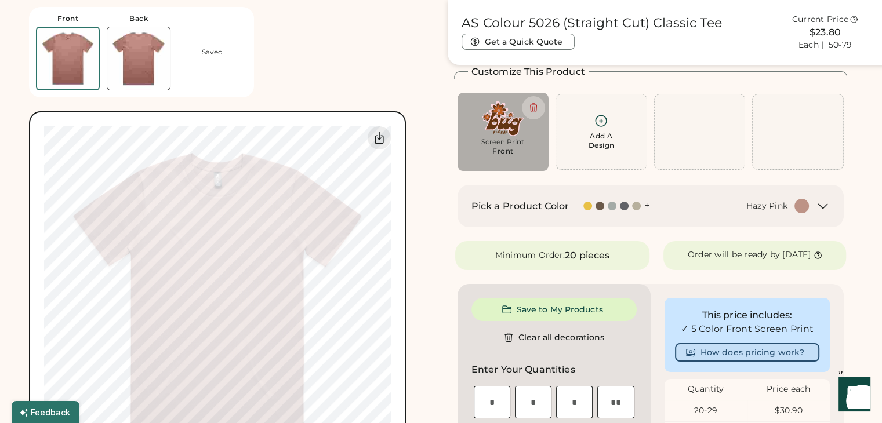
type input "****"
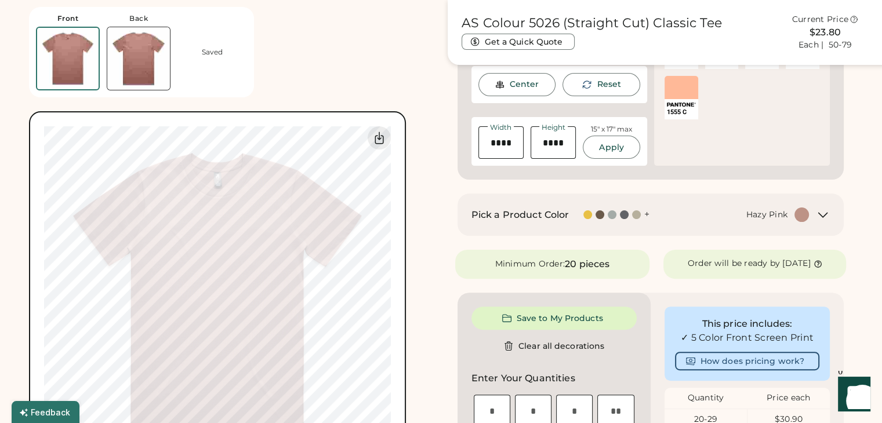
scroll to position [297, 0]
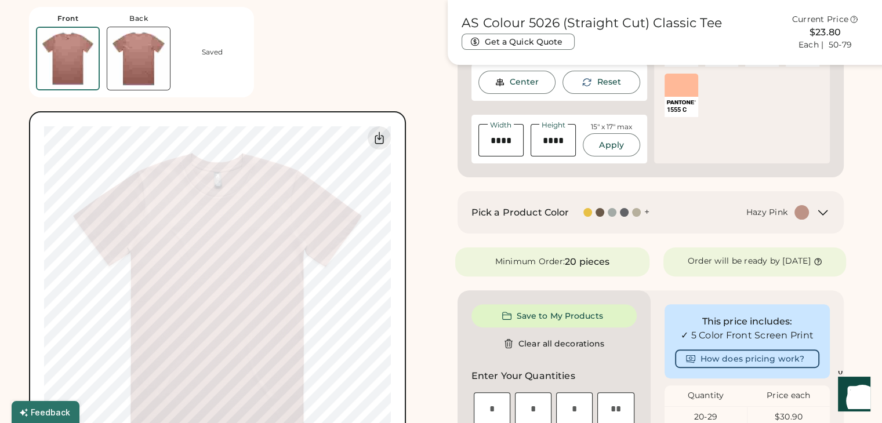
click at [612, 208] on div at bounding box center [612, 212] width 9 height 9
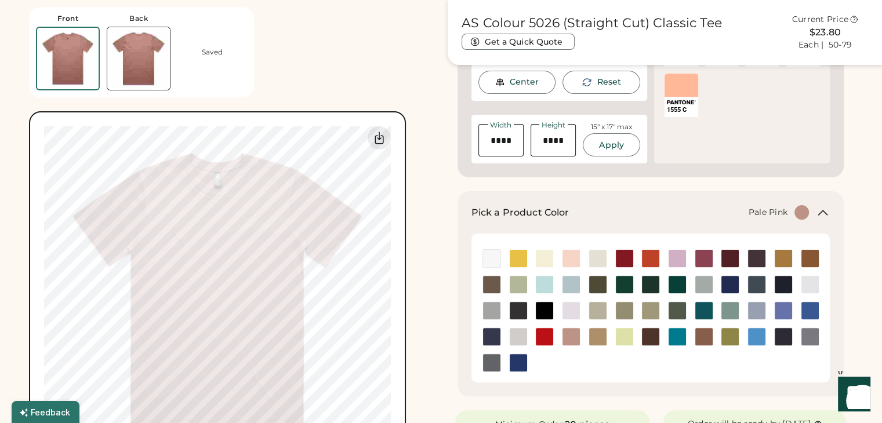
click at [566, 253] on img at bounding box center [571, 258] width 17 height 17
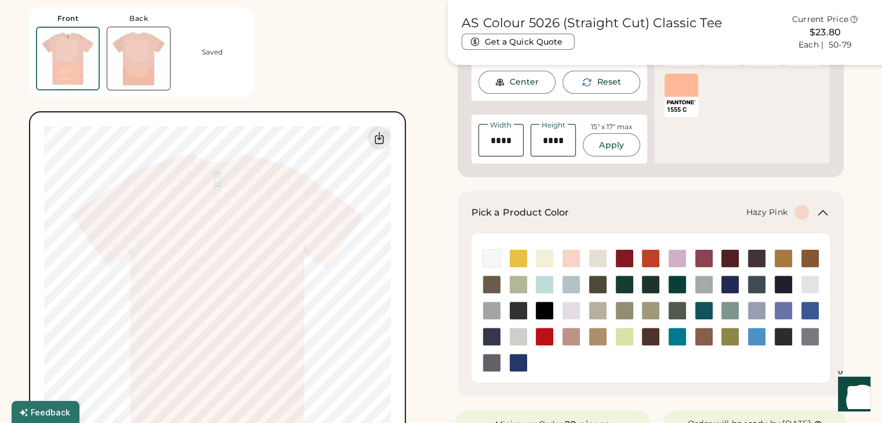
click at [575, 338] on img at bounding box center [571, 336] width 17 height 17
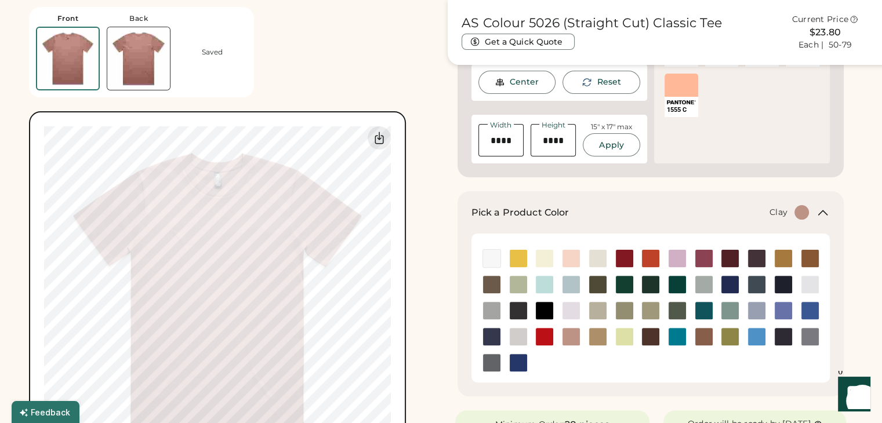
click at [810, 258] on img at bounding box center [809, 258] width 17 height 17
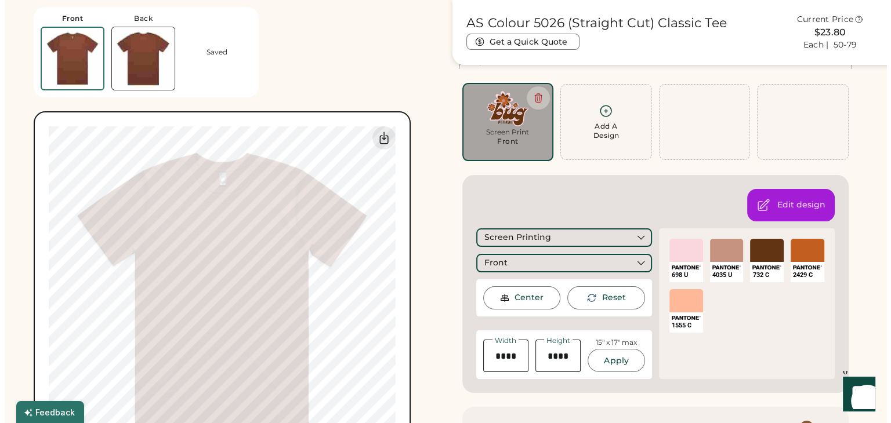
scroll to position [65, 0]
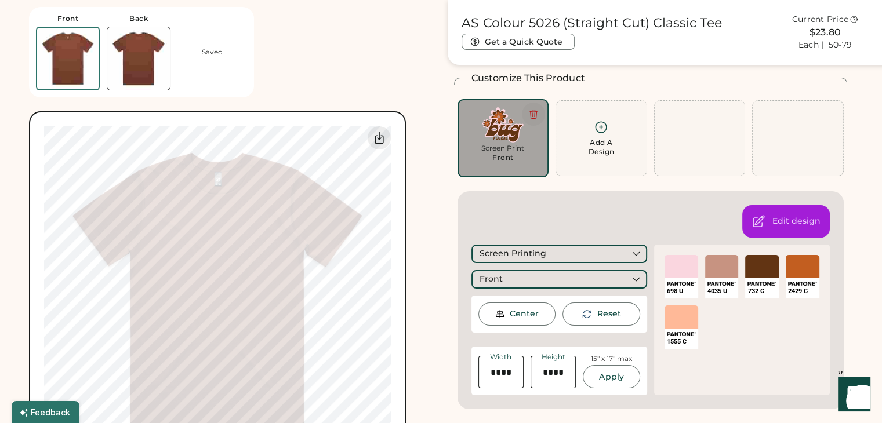
click at [526, 110] on button at bounding box center [533, 114] width 23 height 23
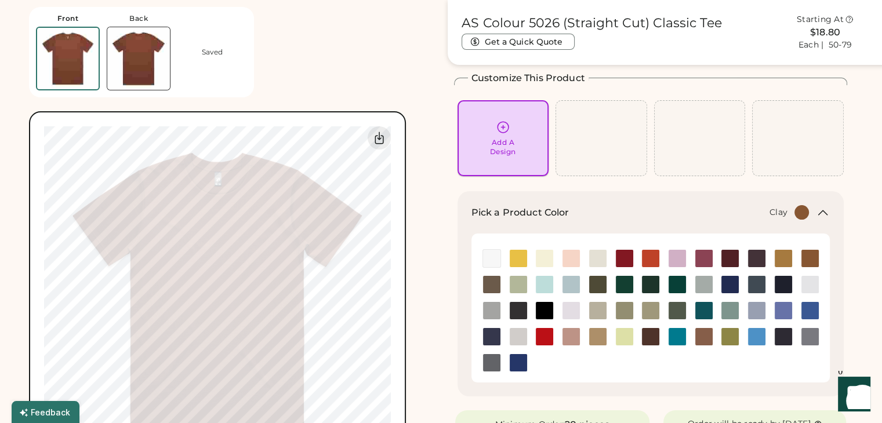
click at [514, 133] on div "Add A Design" at bounding box center [503, 138] width 75 height 37
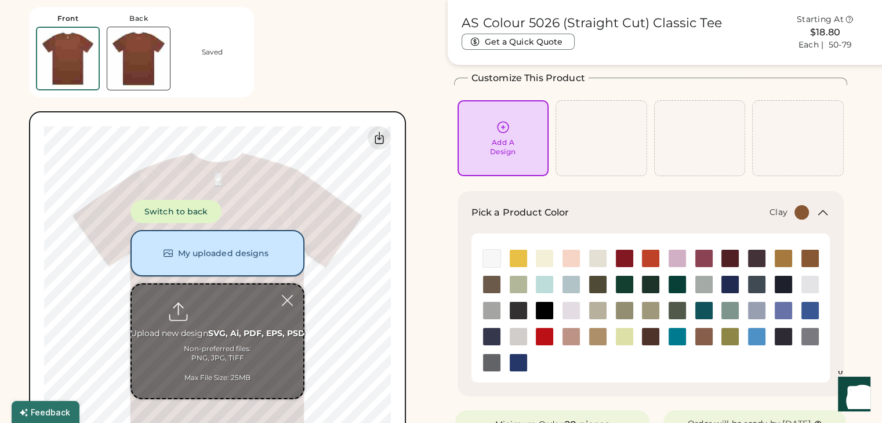
click at [193, 258] on button "My uploaded designs" at bounding box center [217, 253] width 174 height 46
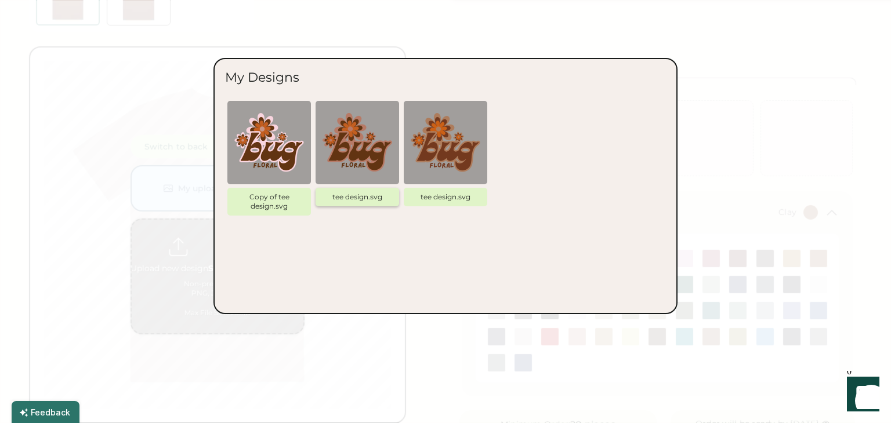
click at [378, 147] on img at bounding box center [357, 143] width 70 height 70
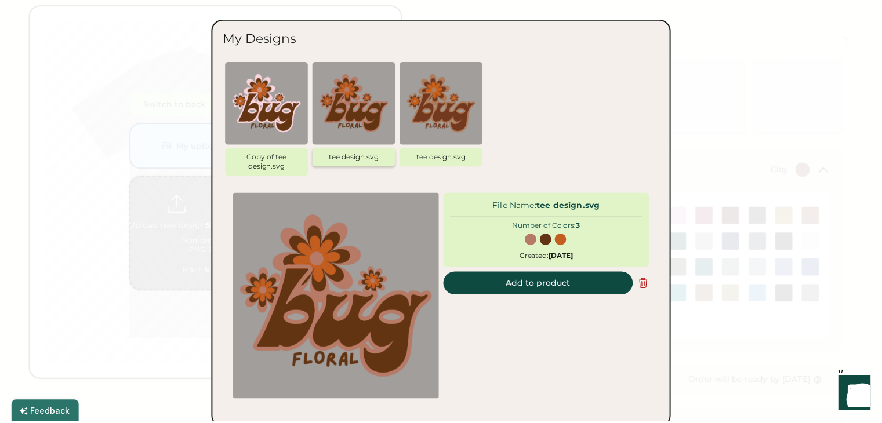
scroll to position [111, 0]
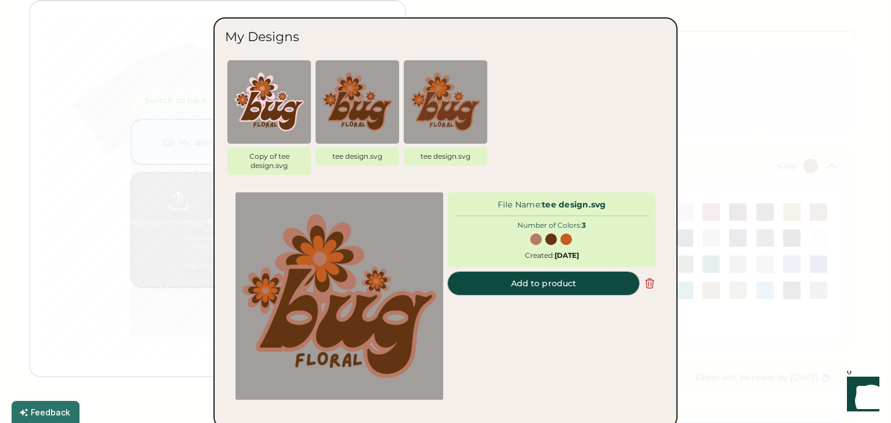
click at [531, 282] on button "Add to product" at bounding box center [543, 283] width 191 height 23
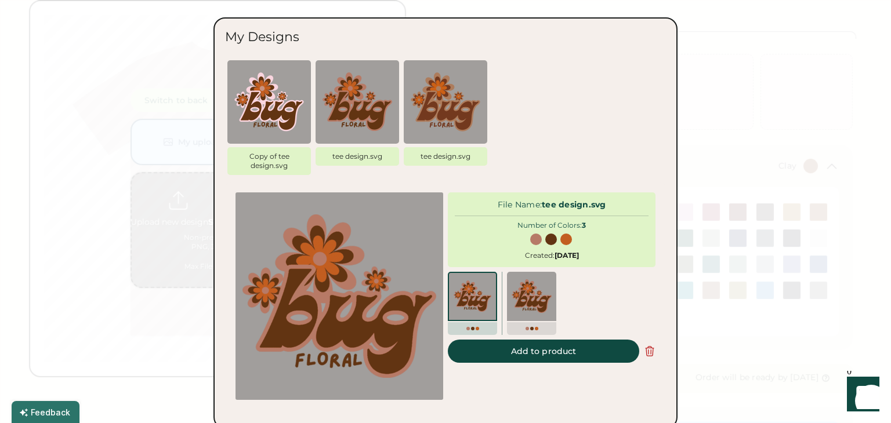
type input "*****"
type input "****"
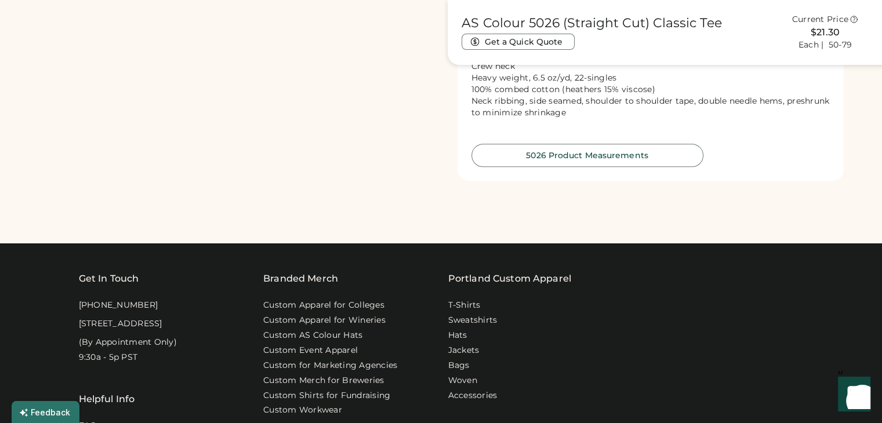
scroll to position [1116, 0]
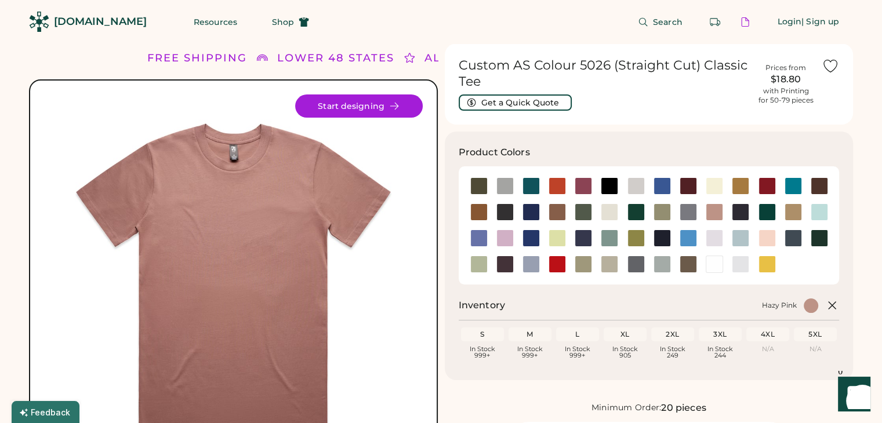
click at [58, 16] on div "[DOMAIN_NAME]" at bounding box center [100, 21] width 93 height 14
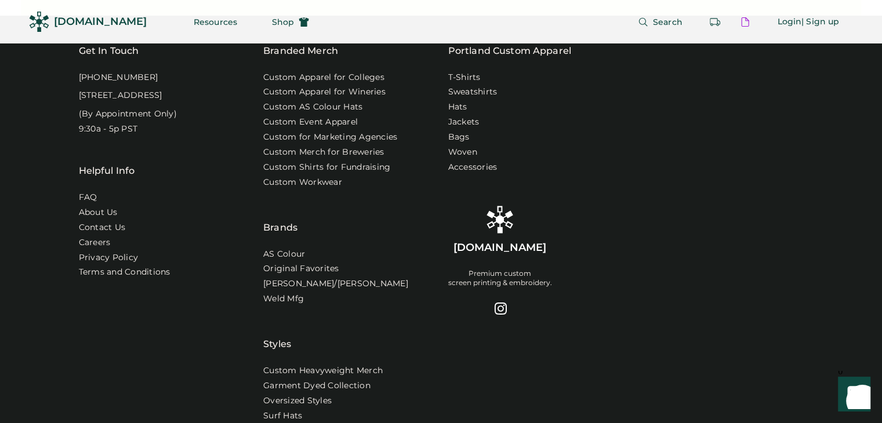
scroll to position [3717, 0]
